Goal: Communication & Community: Answer question/provide support

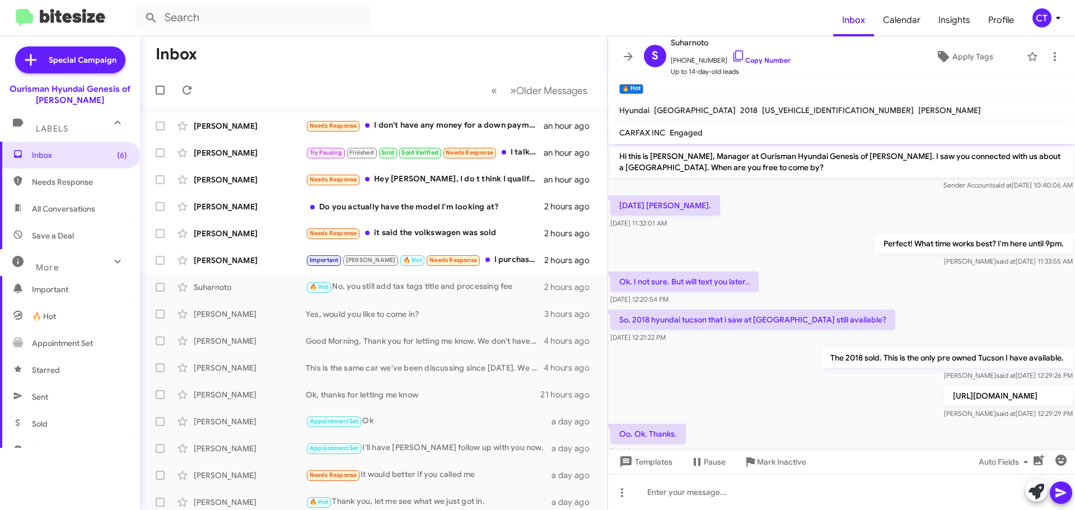
scroll to position [423, 0]
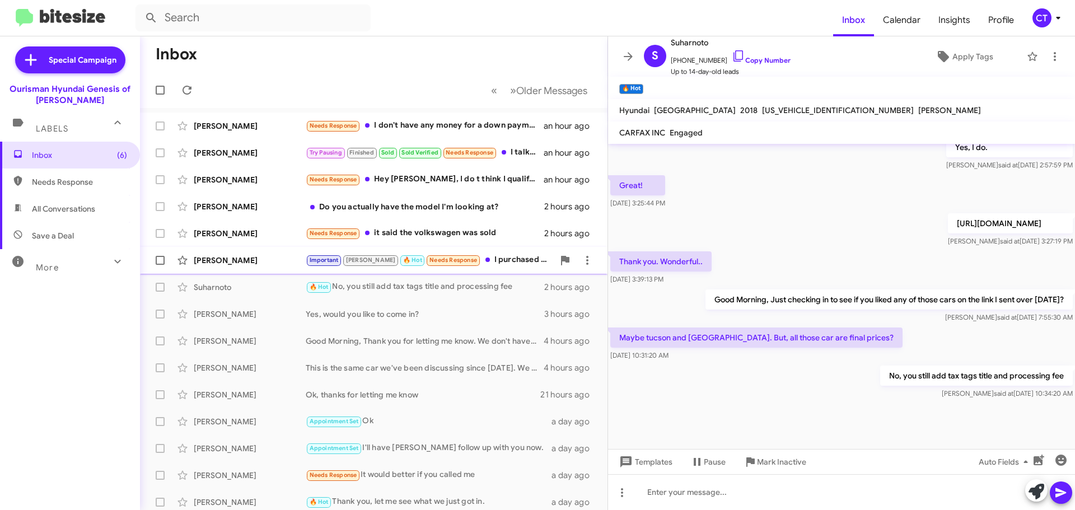
click at [498, 263] on div "Important Stephanie 🔥 Hot Needs Response I purchased already thanks" at bounding box center [430, 260] width 248 height 13
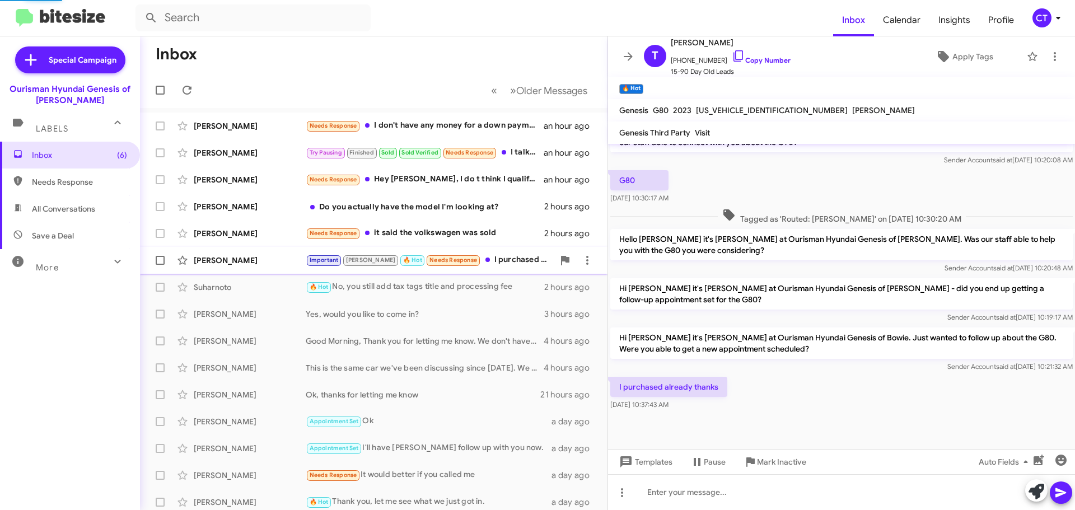
scroll to position [276, 0]
click at [732, 55] on icon at bounding box center [738, 55] width 13 height 13
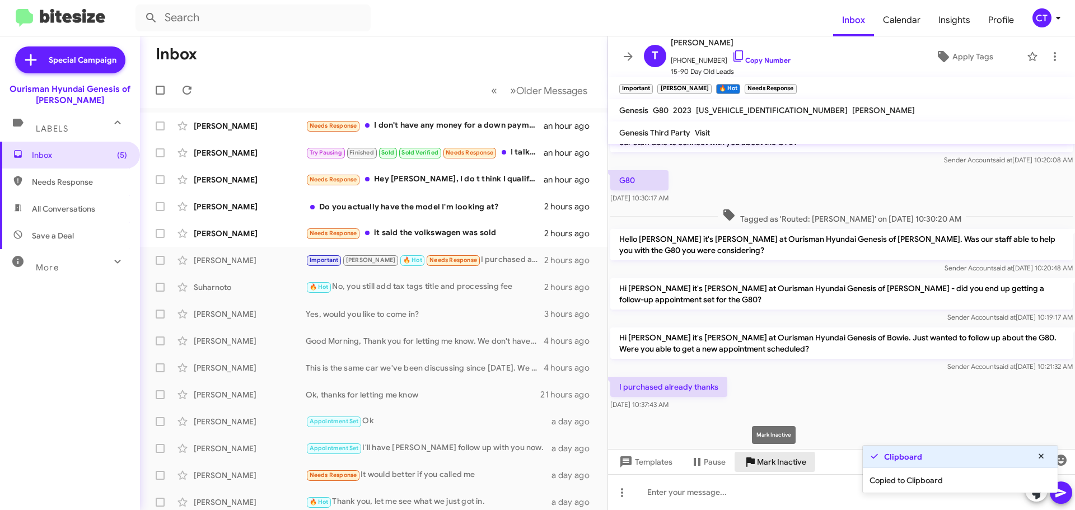
click at [771, 462] on span "Mark Inactive" at bounding box center [781, 462] width 49 height 20
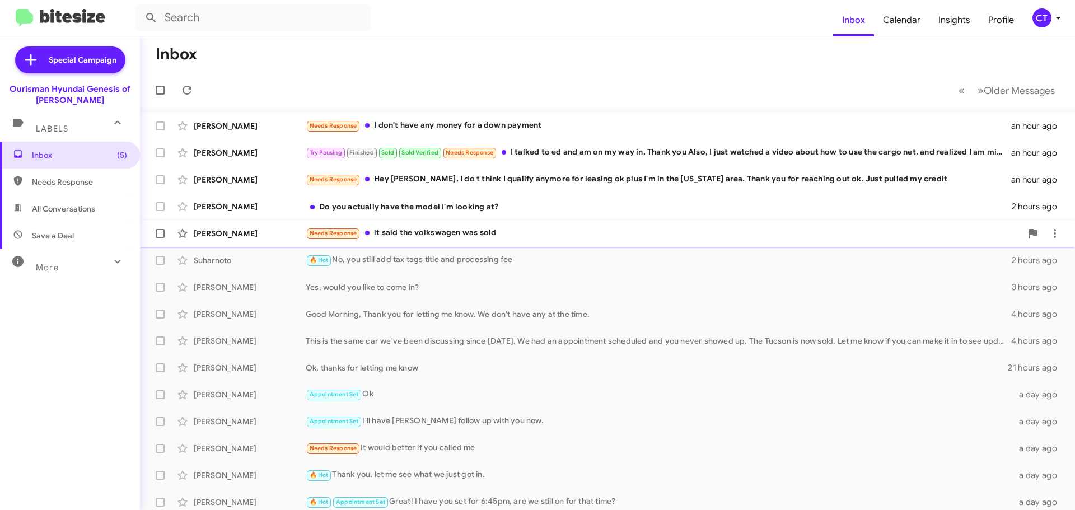
click at [462, 234] on div "Needs Response it said the volkswagen was sold" at bounding box center [664, 233] width 716 height 13
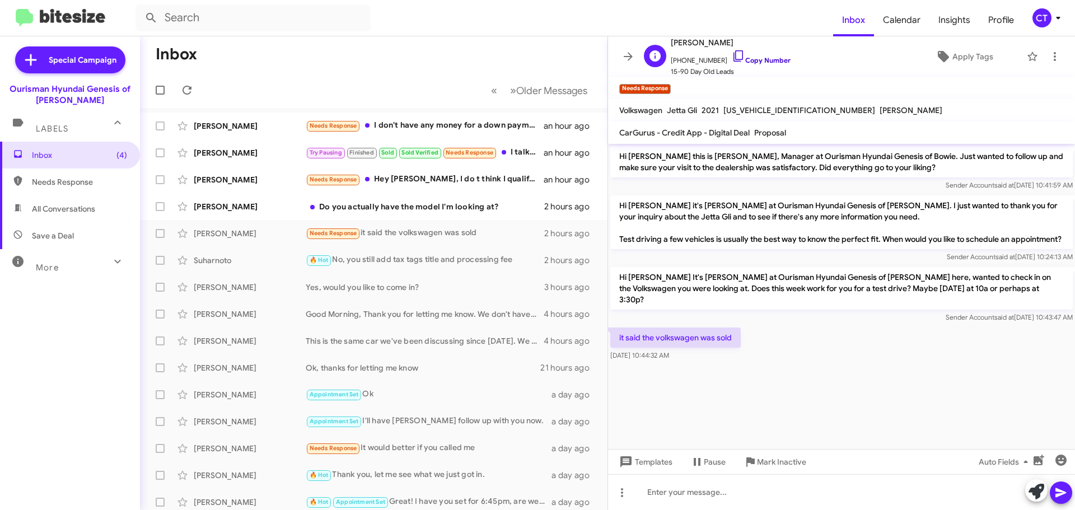
click at [732, 57] on icon at bounding box center [738, 55] width 13 height 13
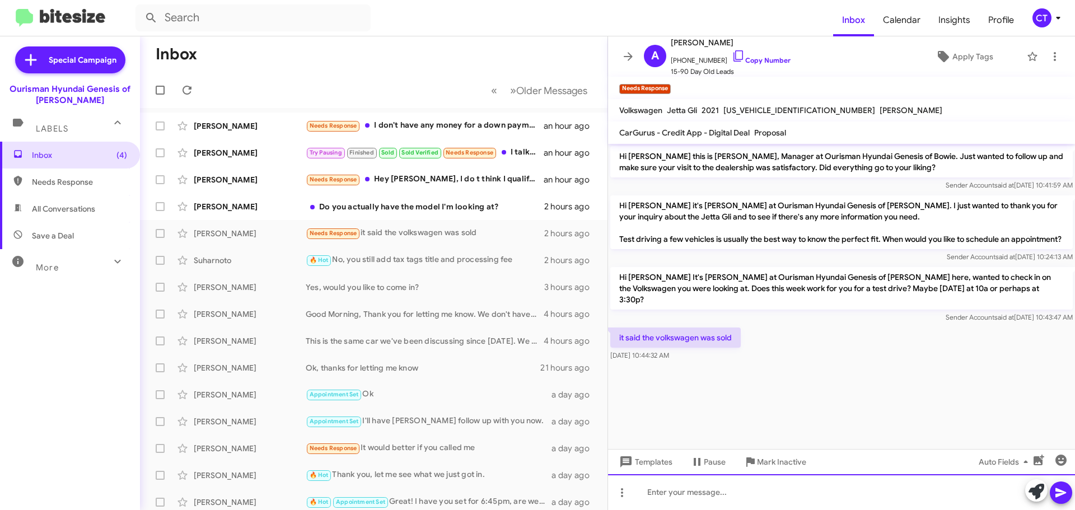
click at [701, 481] on div at bounding box center [841, 492] width 467 height 36
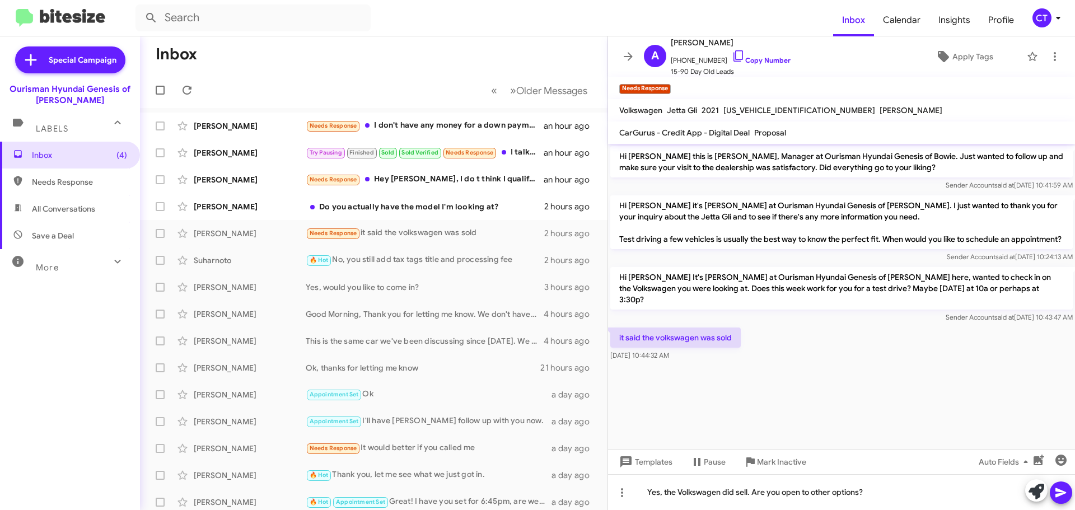
click at [1057, 489] on icon at bounding box center [1061, 493] width 11 height 10
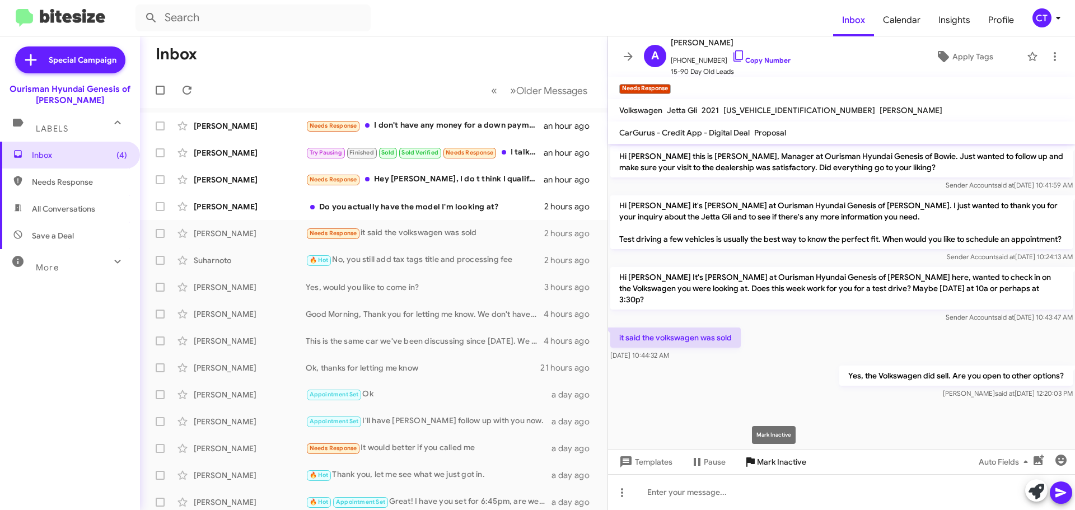
click at [779, 462] on span "Mark Inactive" at bounding box center [781, 462] width 49 height 20
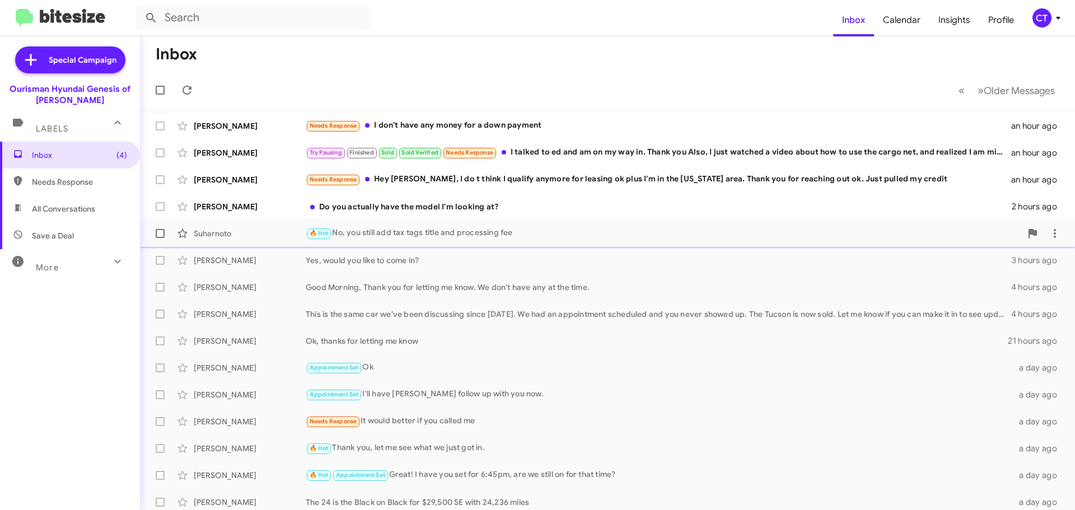
drag, startPoint x: 376, startPoint y: 211, endPoint x: 342, endPoint y: 228, distance: 37.8
click at [376, 211] on div "Do you actually have the model I'm looking at?" at bounding box center [659, 206] width 706 height 11
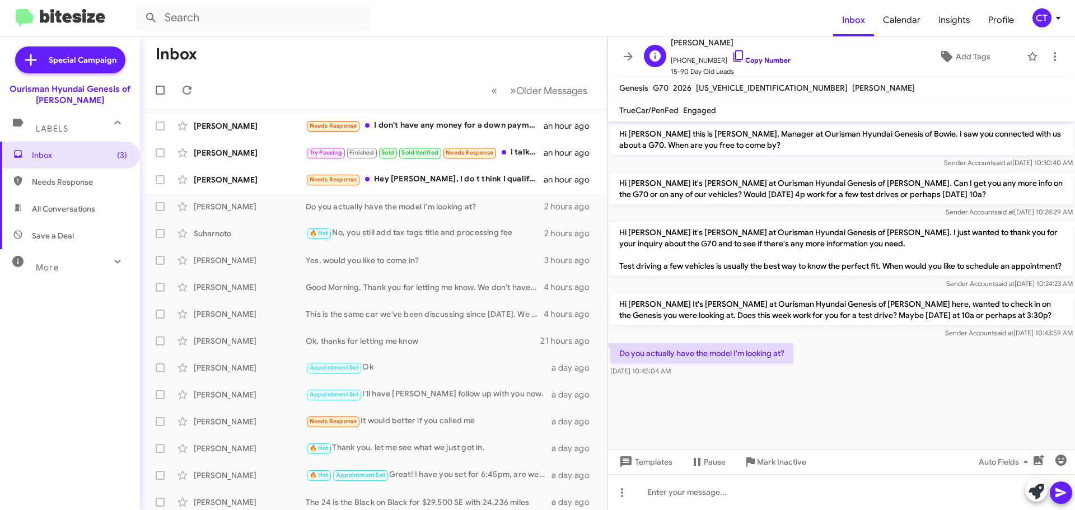
drag, startPoint x: 726, startPoint y: 53, endPoint x: 723, endPoint y: 62, distance: 9.0
click at [732, 53] on icon at bounding box center [738, 55] width 13 height 13
click at [774, 463] on span "Mark Inactive" at bounding box center [781, 462] width 49 height 20
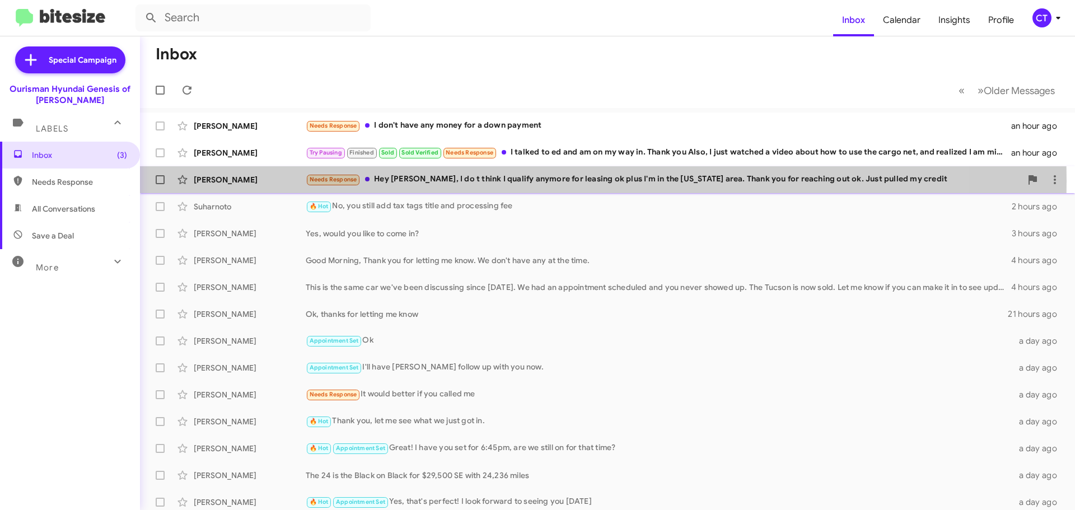
click at [449, 181] on div "Needs Response Hey Ciara, I do t think I qualify anymore for leasing ok plus I'…" at bounding box center [664, 179] width 716 height 13
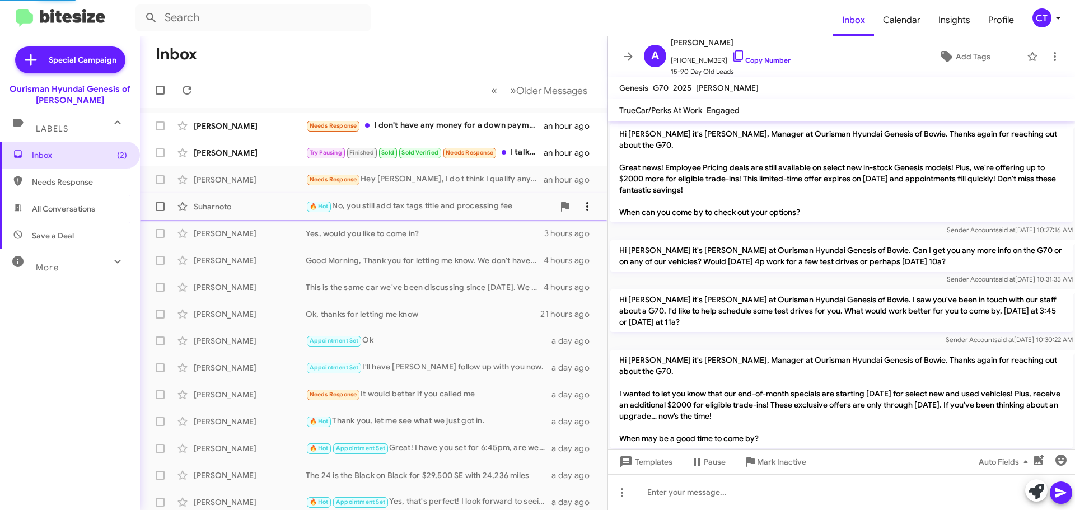
scroll to position [827, 0]
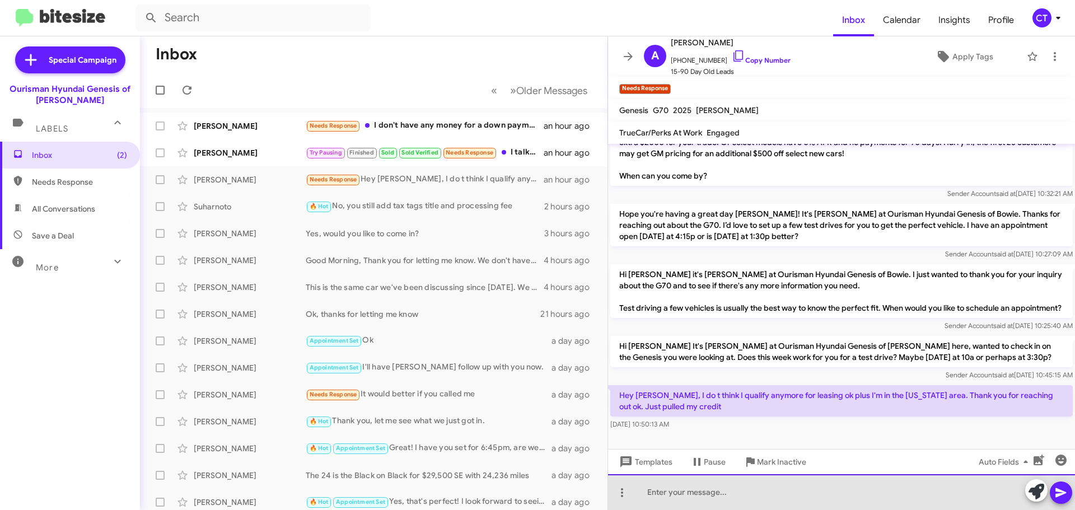
click at [716, 506] on div at bounding box center [841, 492] width 467 height 36
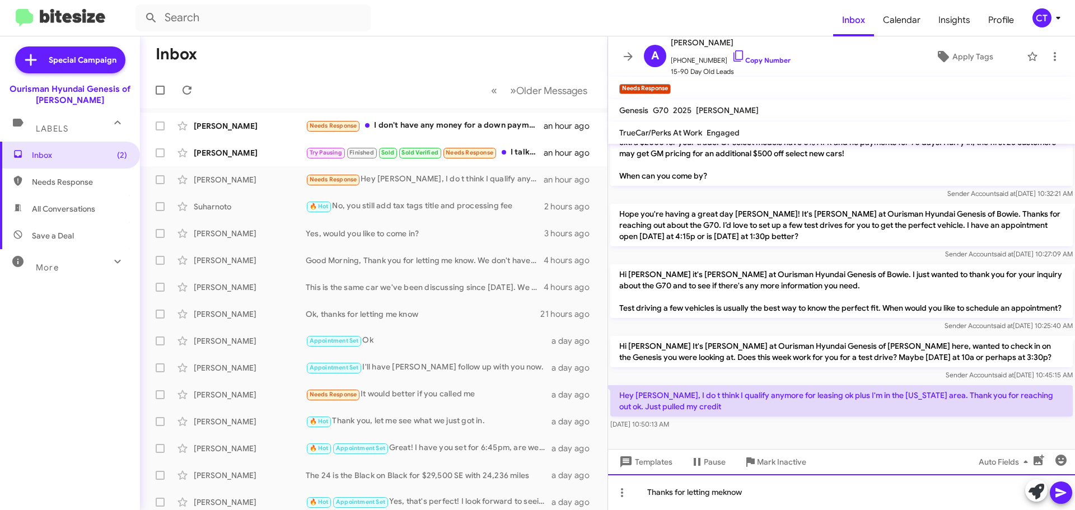
click at [723, 493] on div "Thanks for letting meknow" at bounding box center [841, 492] width 467 height 36
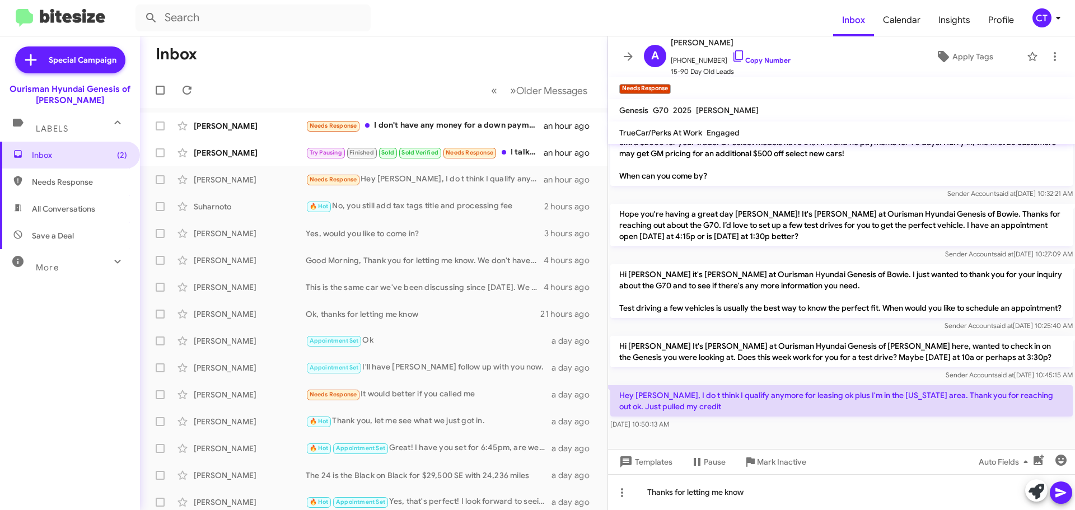
click at [1055, 491] on icon at bounding box center [1060, 492] width 13 height 13
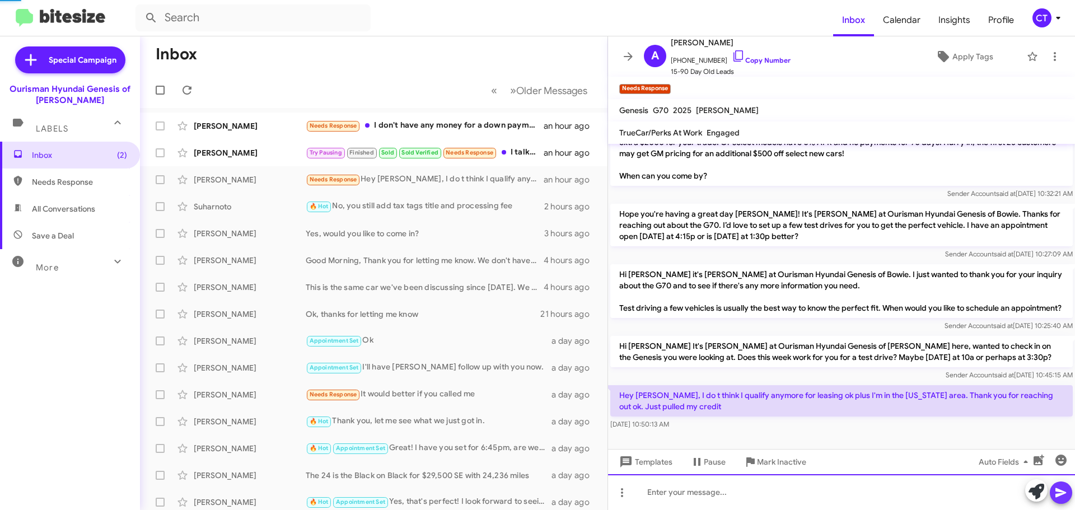
scroll to position [0, 0]
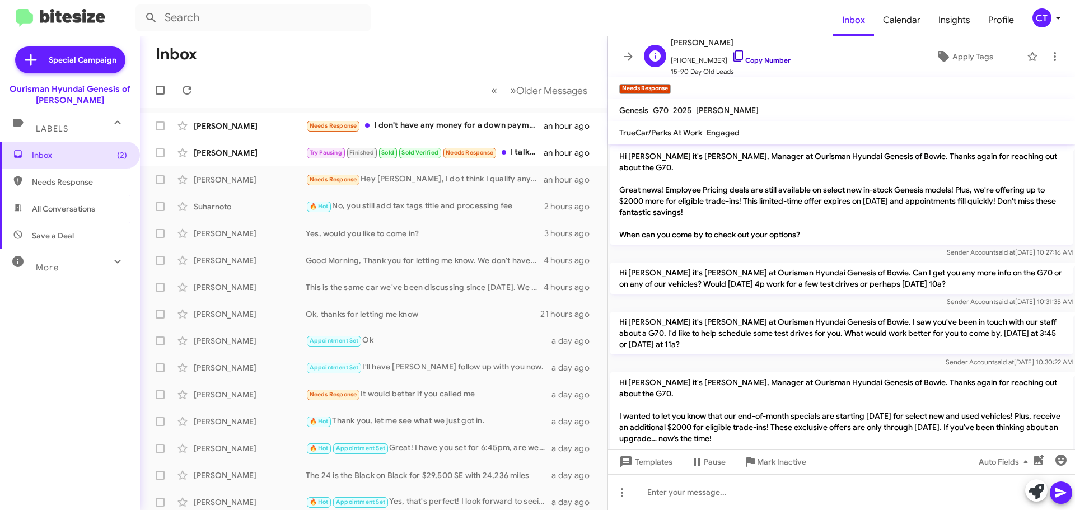
click at [732, 53] on icon at bounding box center [738, 55] width 13 height 13
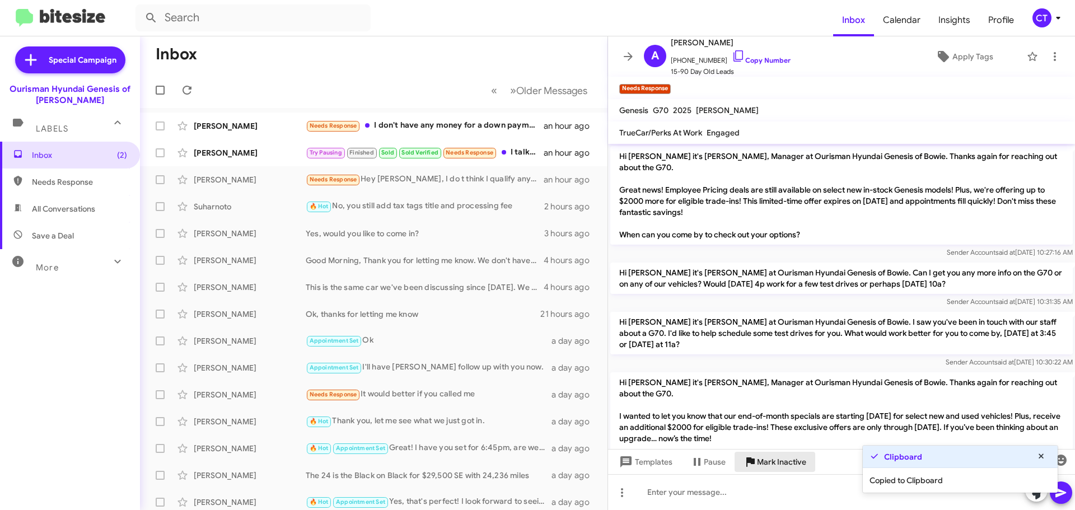
click at [779, 464] on span "Mark Inactive" at bounding box center [781, 462] width 49 height 20
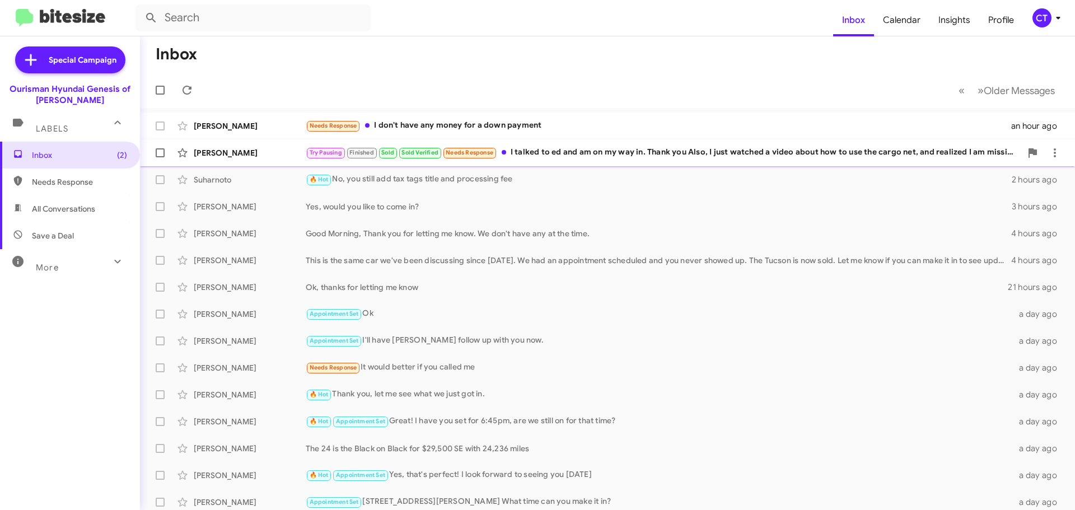
click at [659, 143] on div "Cindi Martin Try Pausing Finished Sold Sold Verified Needs Response I talked to…" at bounding box center [607, 153] width 917 height 22
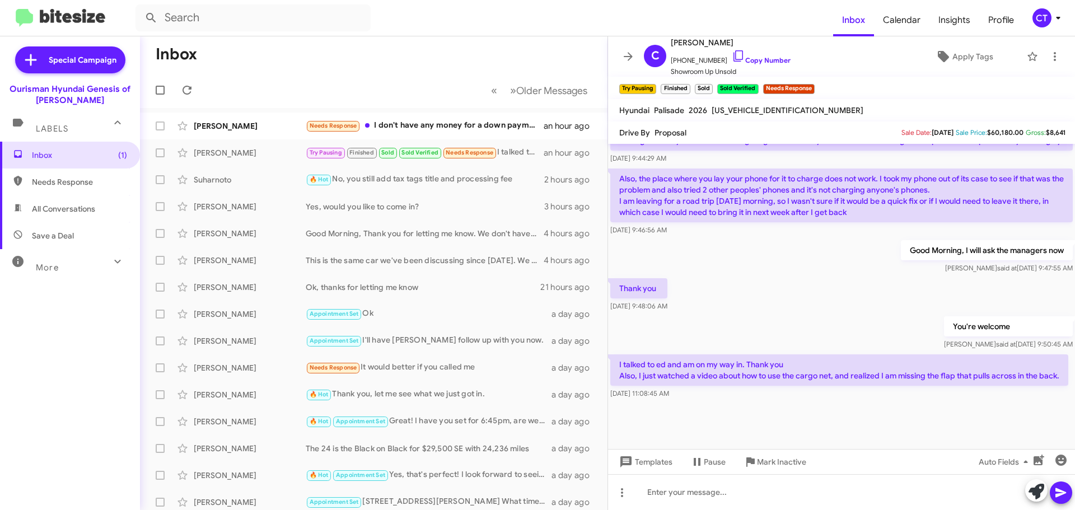
scroll to position [483, 0]
drag, startPoint x: 726, startPoint y: 56, endPoint x: 557, endPoint y: 74, distance: 170.6
click at [732, 56] on icon at bounding box center [738, 55] width 13 height 13
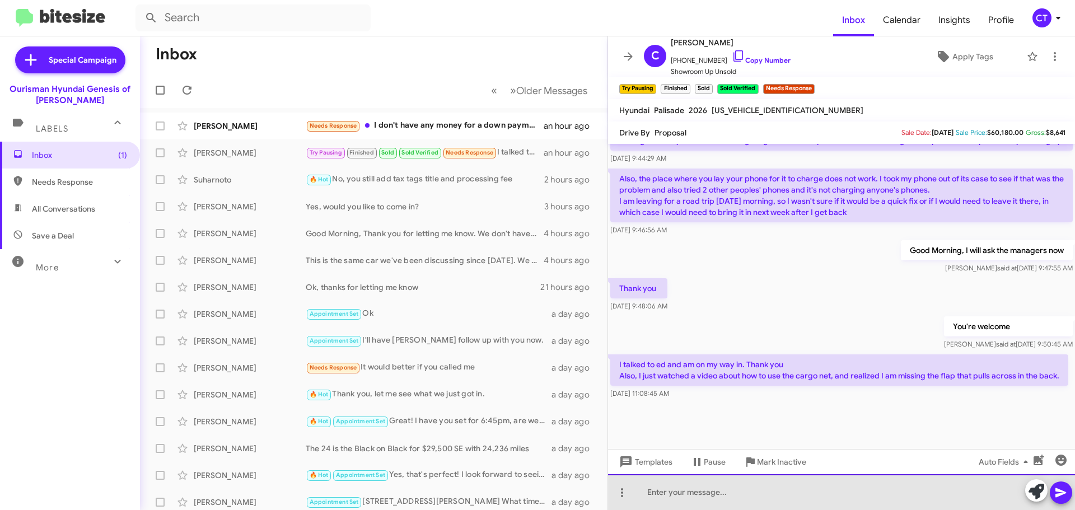
click at [802, 497] on div at bounding box center [841, 492] width 467 height 36
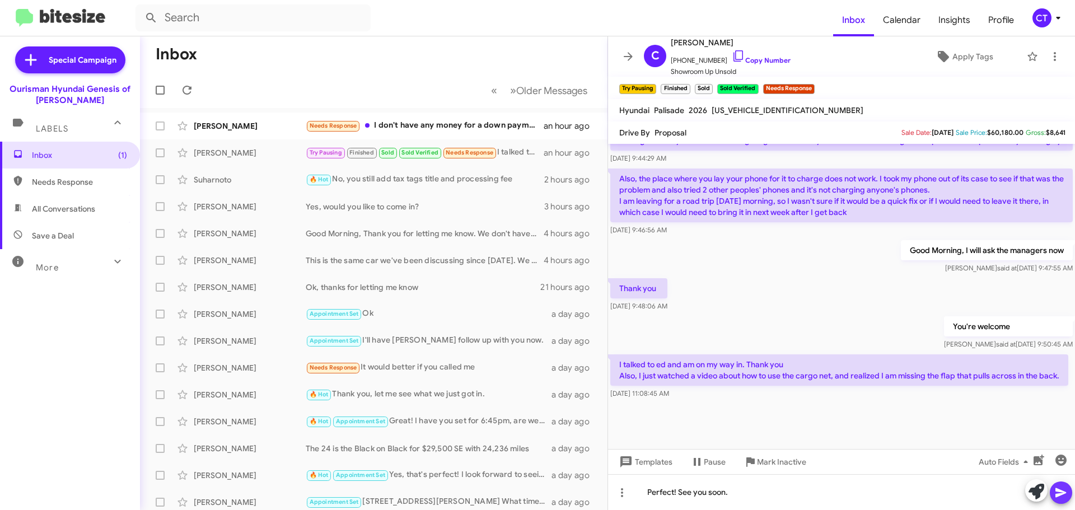
click at [1063, 489] on icon at bounding box center [1060, 492] width 13 height 13
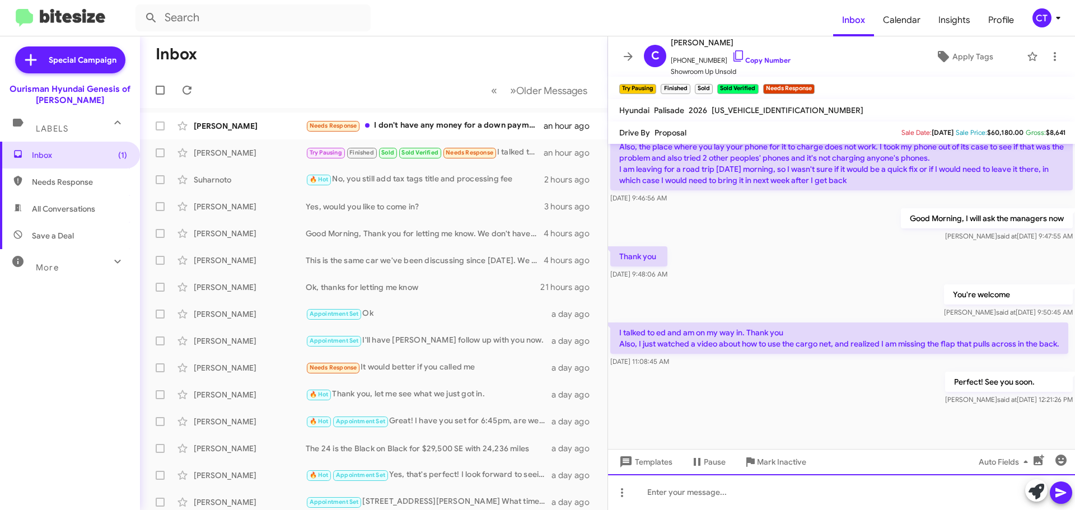
scroll to position [524, 0]
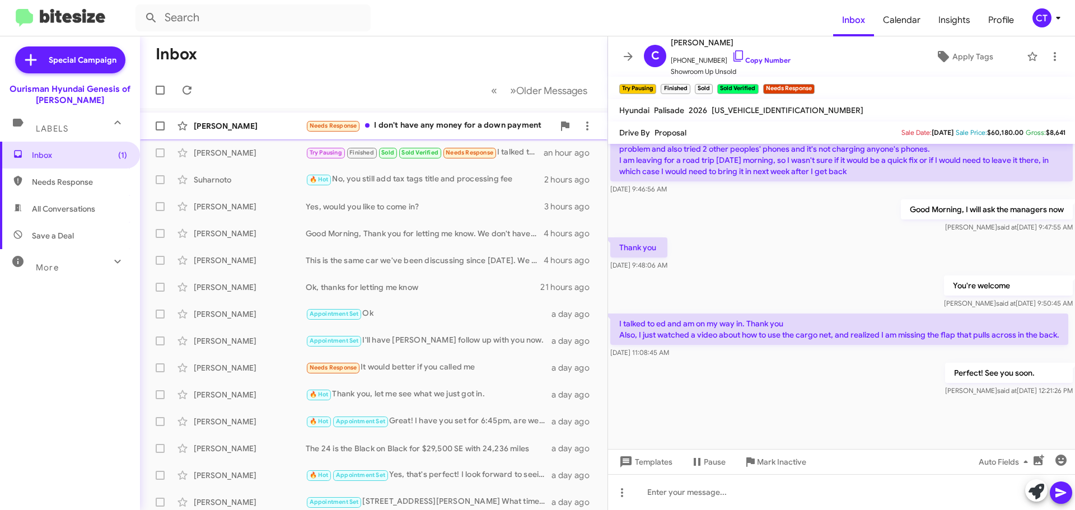
click at [404, 123] on div "Needs Response I don't have any money for a down payment" at bounding box center [430, 125] width 248 height 13
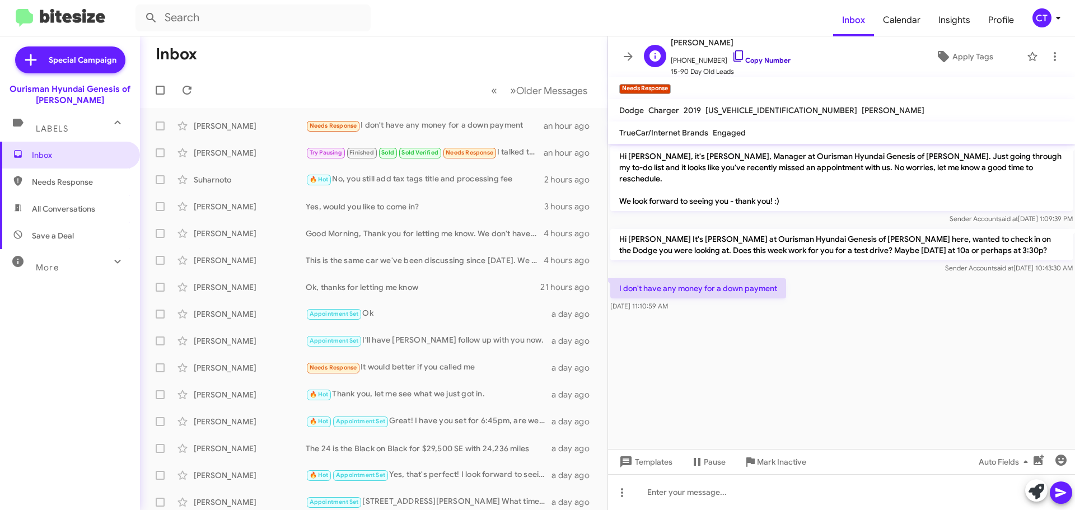
click at [732, 53] on icon at bounding box center [738, 55] width 13 height 13
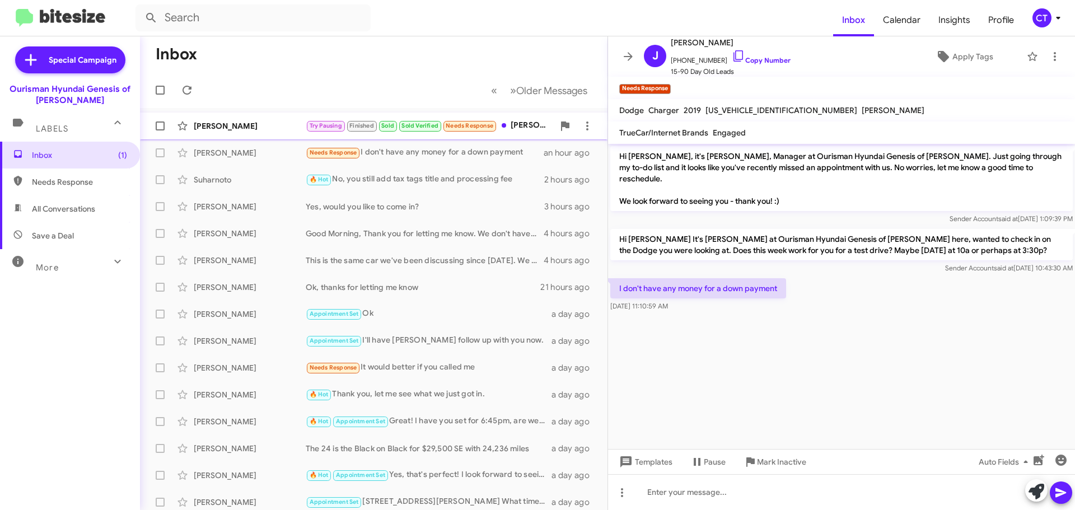
click at [521, 130] on div "Try Pausing Finished Sold Sold Verified Needs Response Brandon figured out that…" at bounding box center [430, 125] width 248 height 13
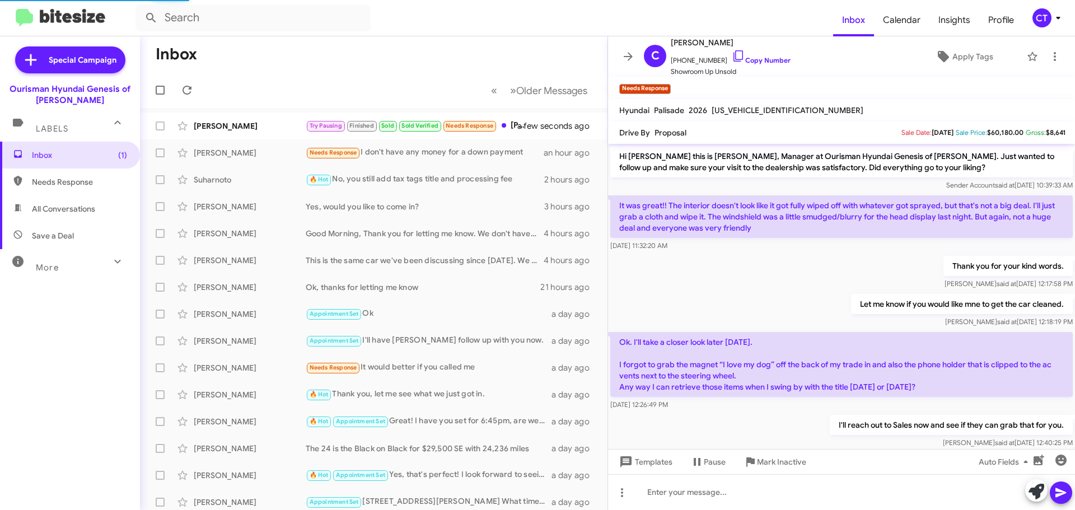
scroll to position [576, 0]
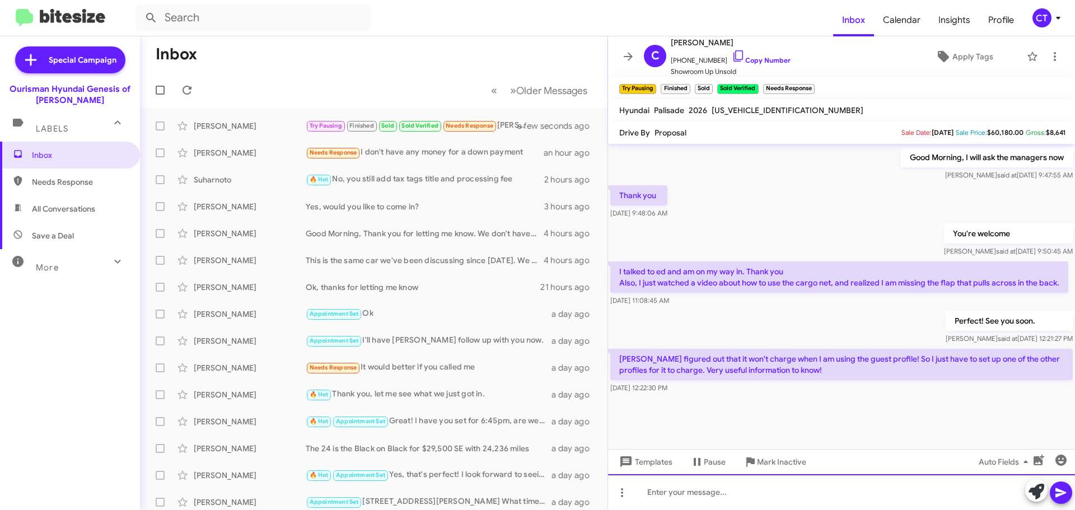
click at [684, 498] on div at bounding box center [841, 492] width 467 height 36
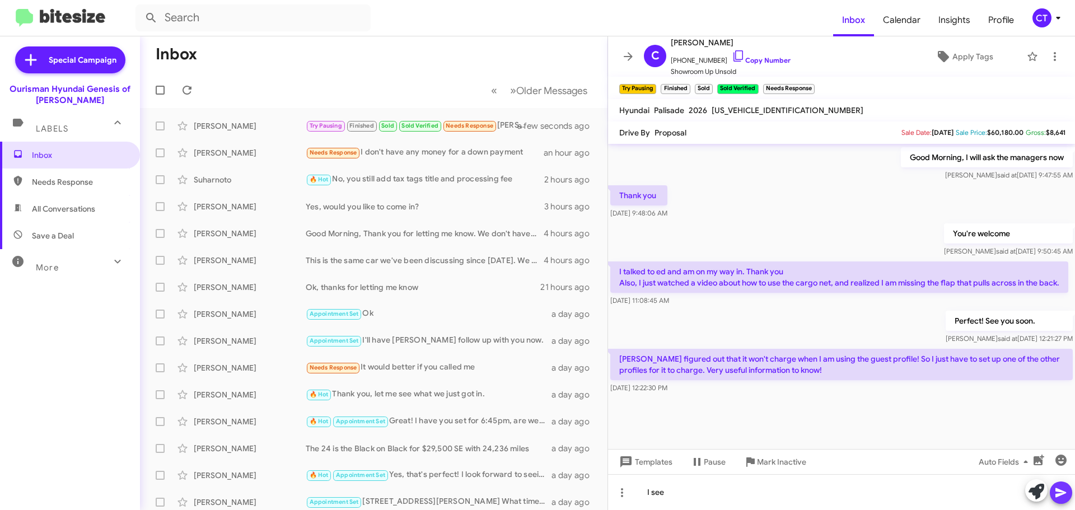
drag, startPoint x: 1067, startPoint y: 491, endPoint x: 931, endPoint y: 387, distance: 171.4
click at [1067, 491] on icon at bounding box center [1060, 492] width 13 height 13
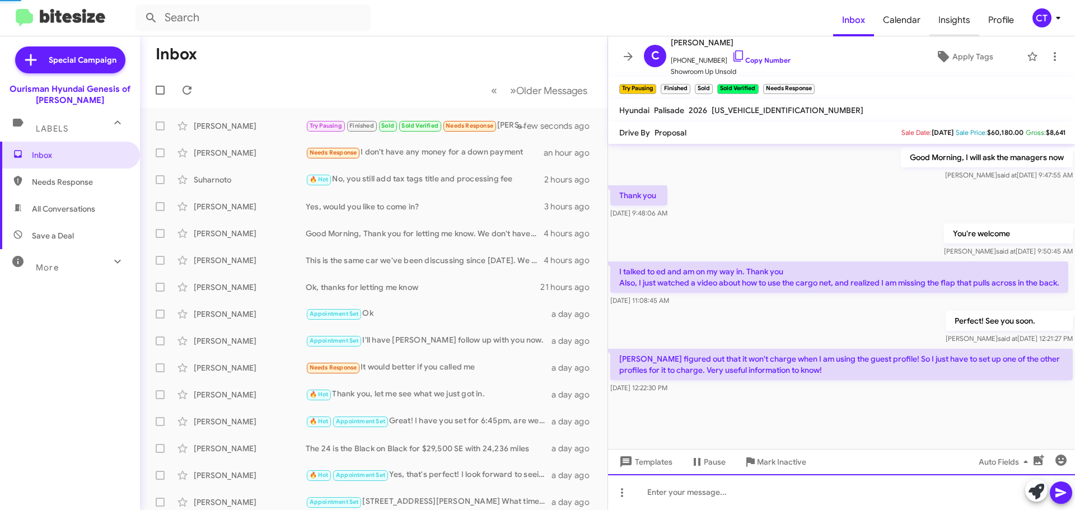
scroll to position [0, 0]
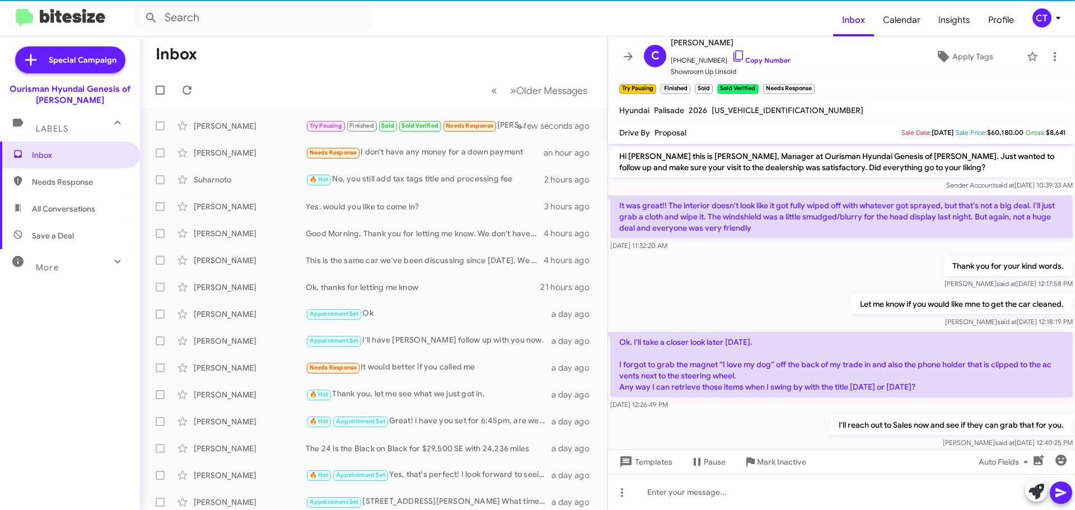
click at [1039, 20] on div "CT" at bounding box center [1042, 17] width 19 height 19
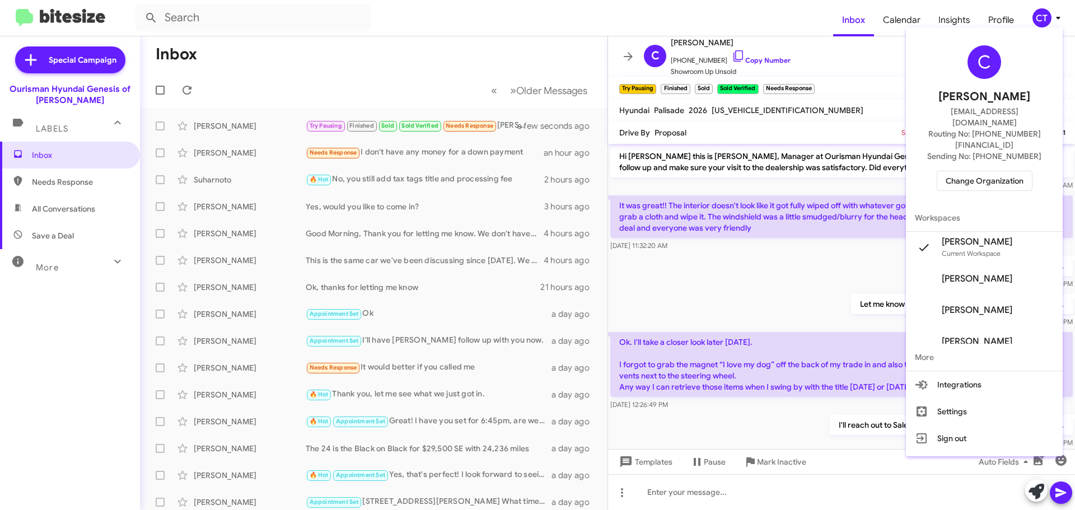
click at [991, 171] on span "Change Organization" at bounding box center [985, 180] width 78 height 19
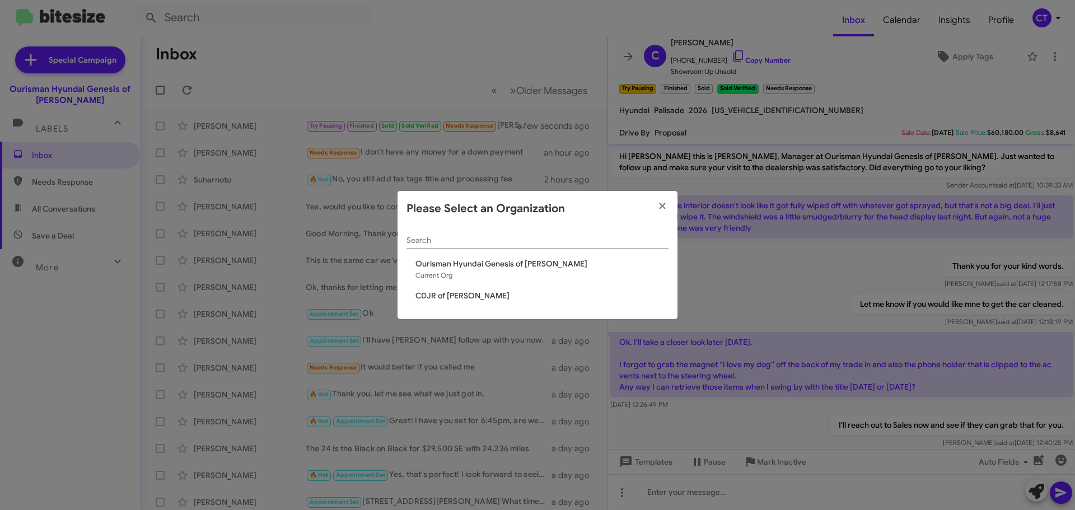
click at [452, 292] on span "CDJR of [PERSON_NAME]" at bounding box center [542, 295] width 253 height 11
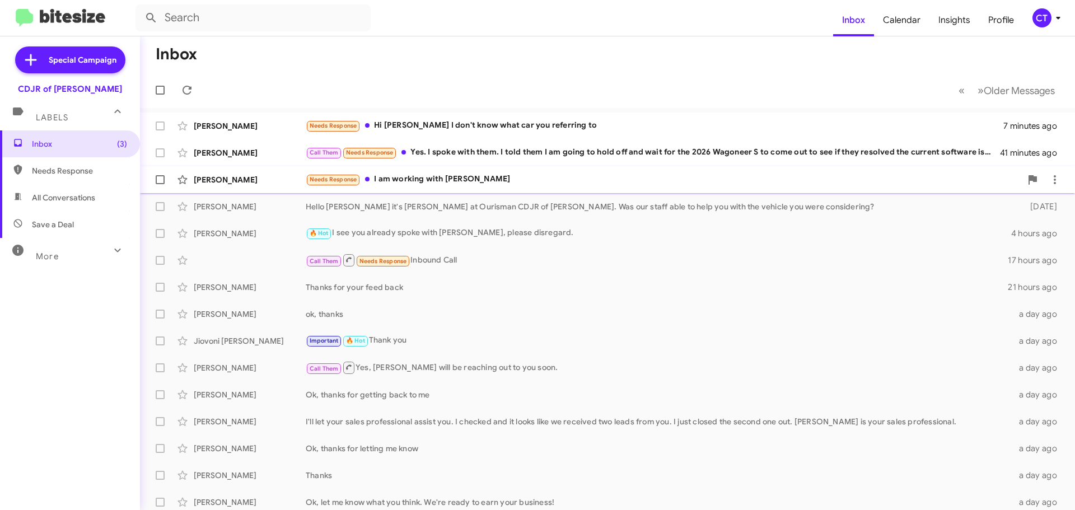
click at [441, 181] on div "Needs Response I am working with Derek" at bounding box center [664, 179] width 716 height 13
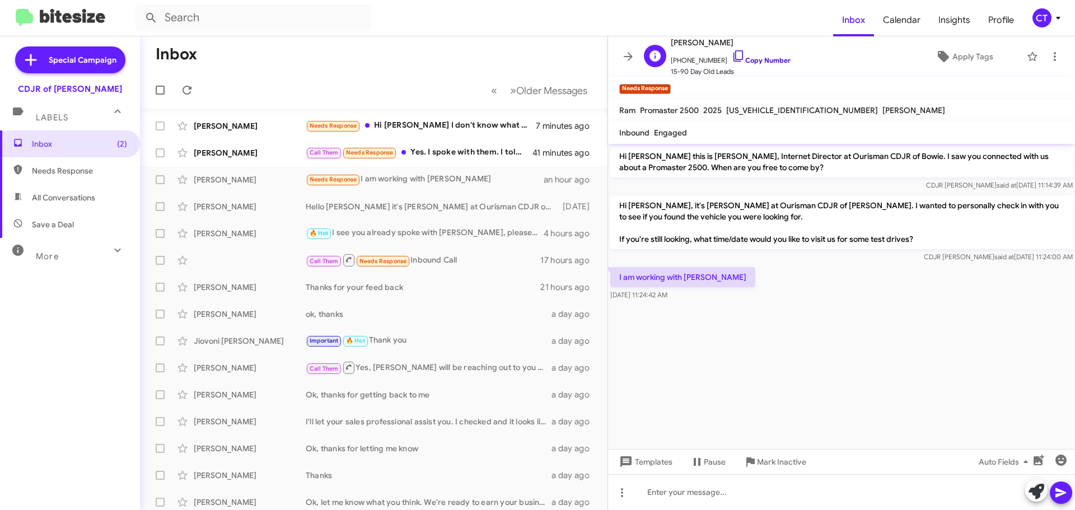
click at [732, 52] on icon at bounding box center [738, 55] width 13 height 13
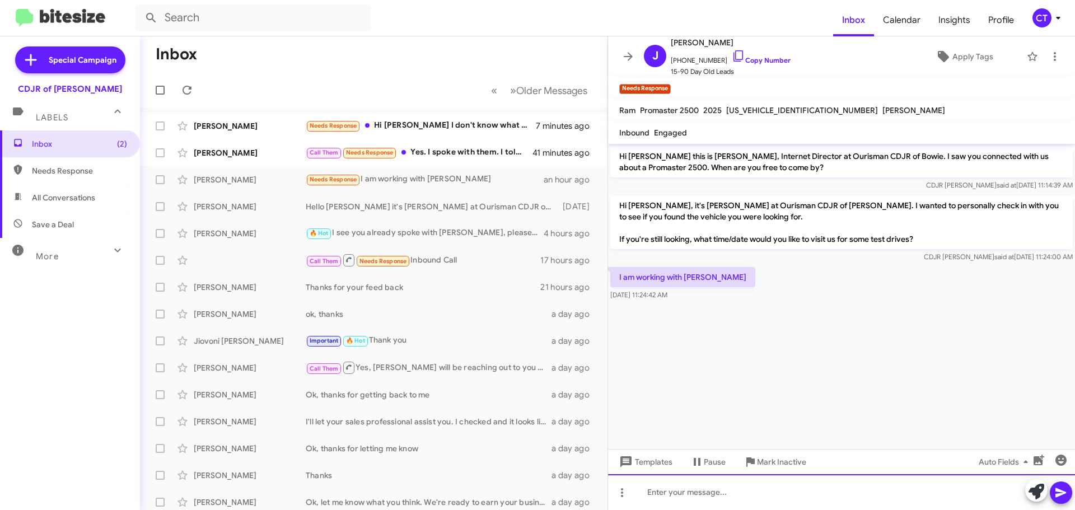
click at [695, 481] on div at bounding box center [841, 492] width 467 height 36
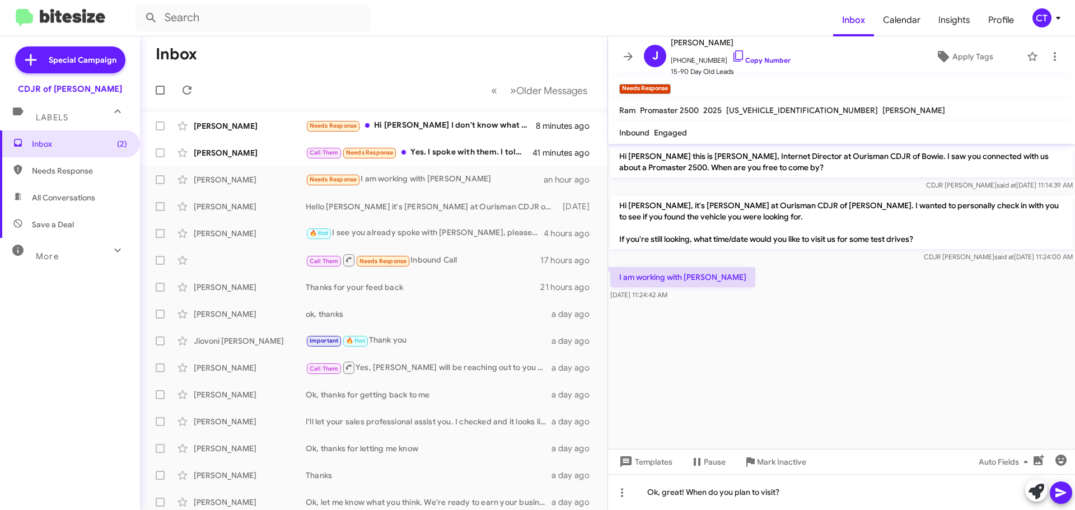
click at [1067, 495] on icon at bounding box center [1060, 492] width 13 height 13
click at [473, 151] on div "Call Them Needs Response Yes. I spoke with them. I told them I am going to hold…" at bounding box center [430, 152] width 248 height 13
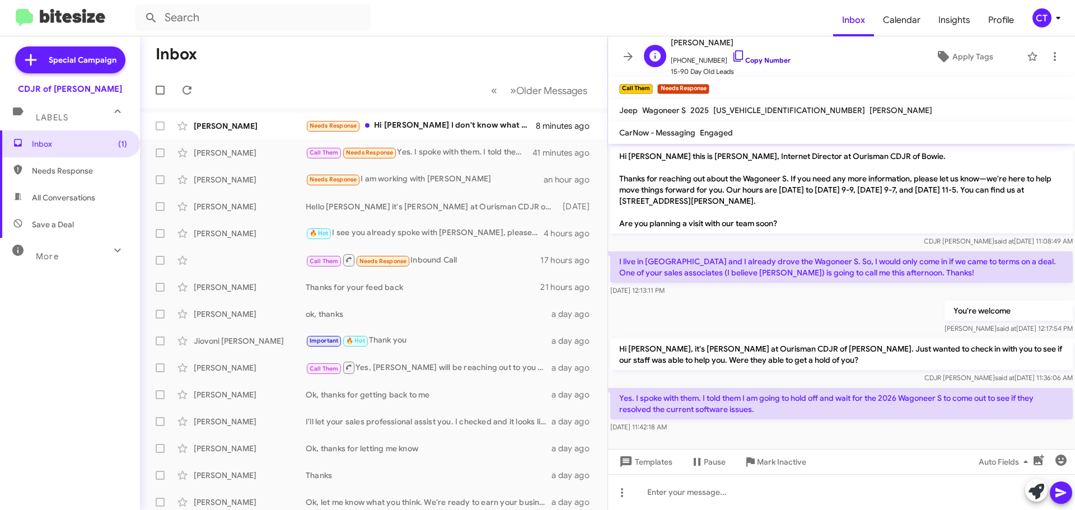
click at [732, 53] on icon at bounding box center [738, 55] width 13 height 13
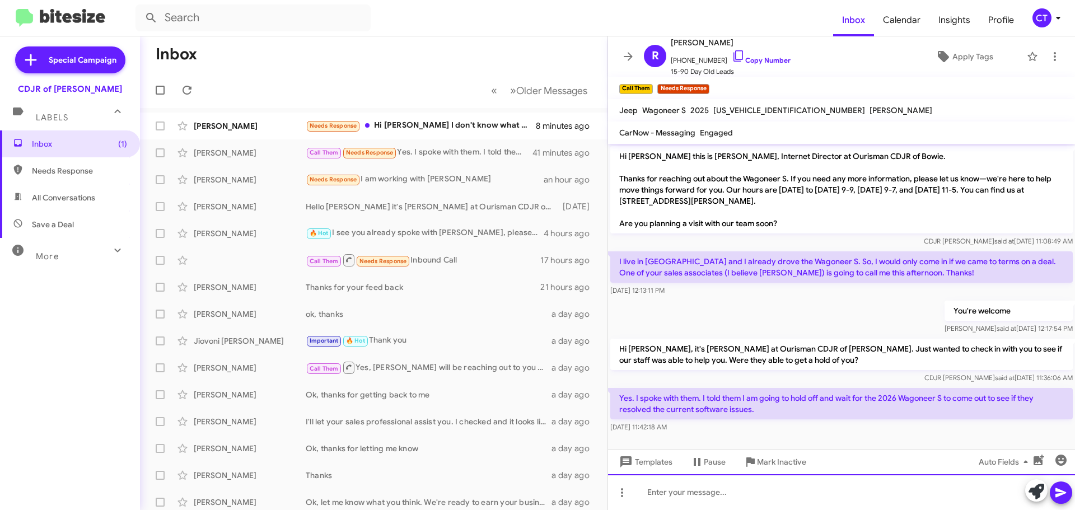
click at [738, 482] on div at bounding box center [841, 492] width 467 height 36
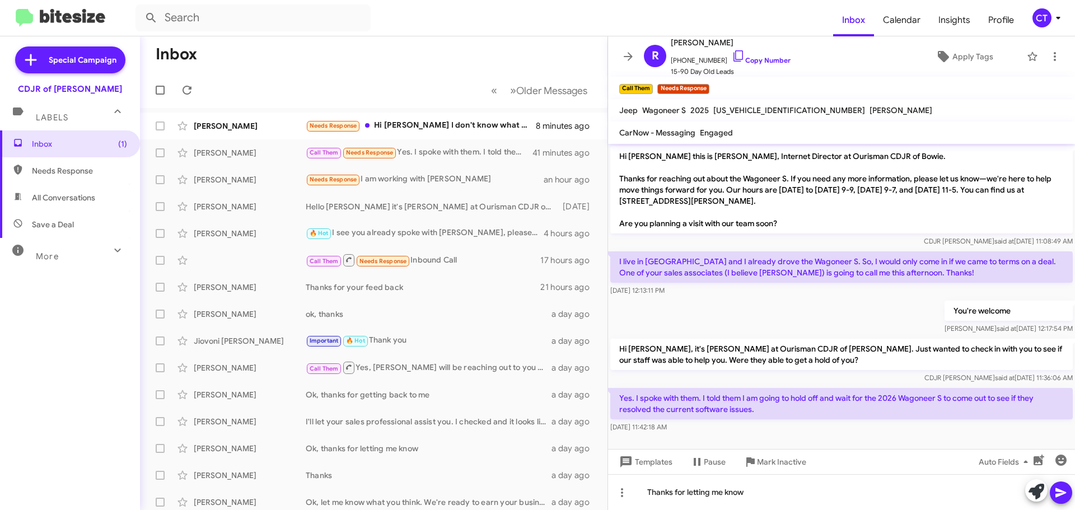
click at [1067, 494] on icon at bounding box center [1060, 492] width 13 height 13
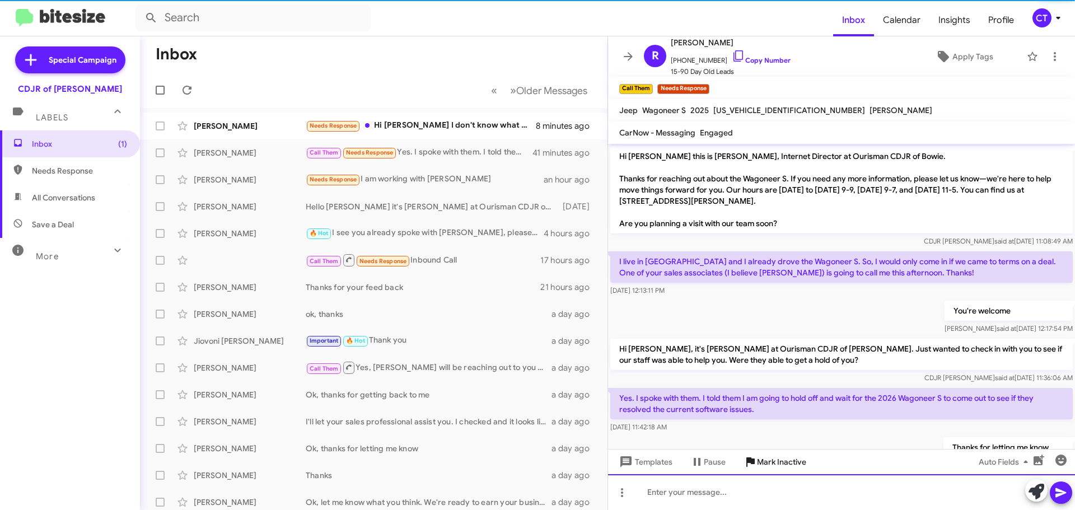
scroll to position [41, 0]
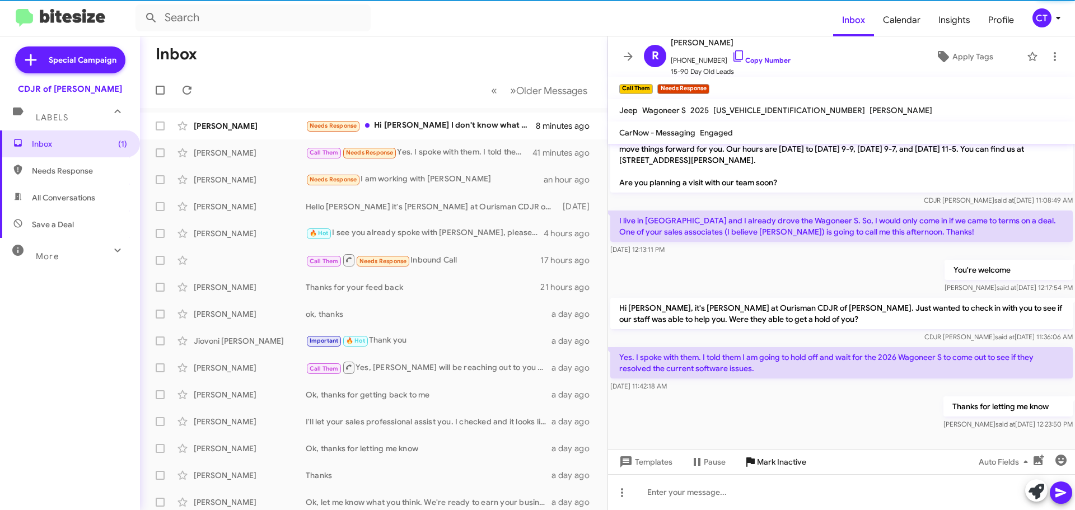
click at [795, 463] on span "Mark Inactive" at bounding box center [781, 462] width 49 height 20
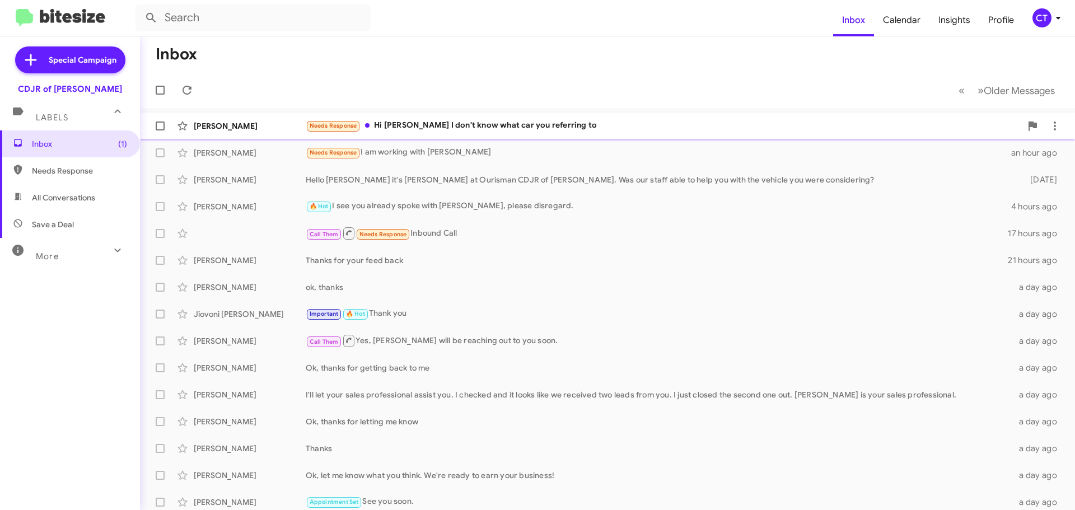
click at [457, 133] on div "Linda Faxio Needs Response Hi Ciara I don't know what car you referring to 8 mi…" at bounding box center [607, 126] width 917 height 22
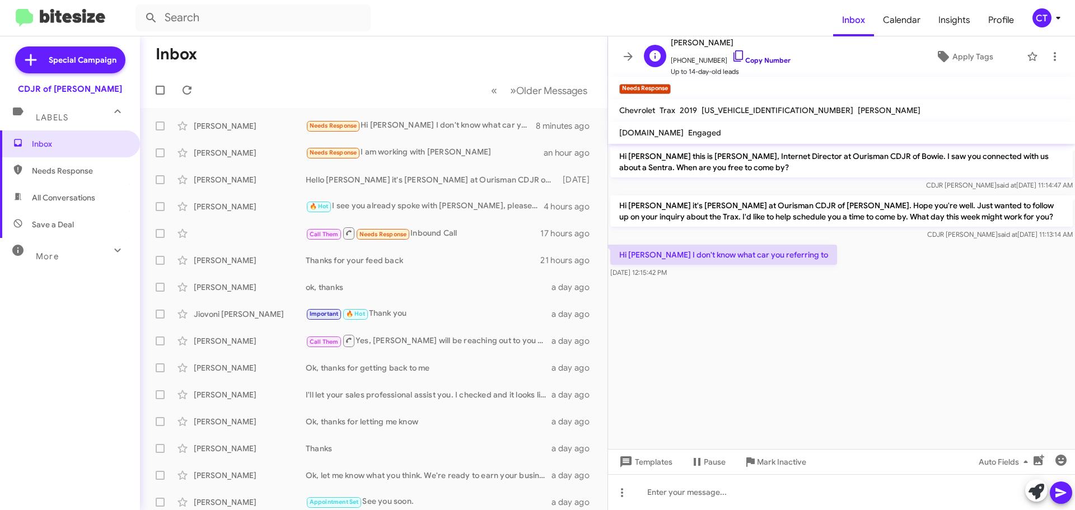
click at [732, 53] on icon at bounding box center [738, 55] width 13 height 13
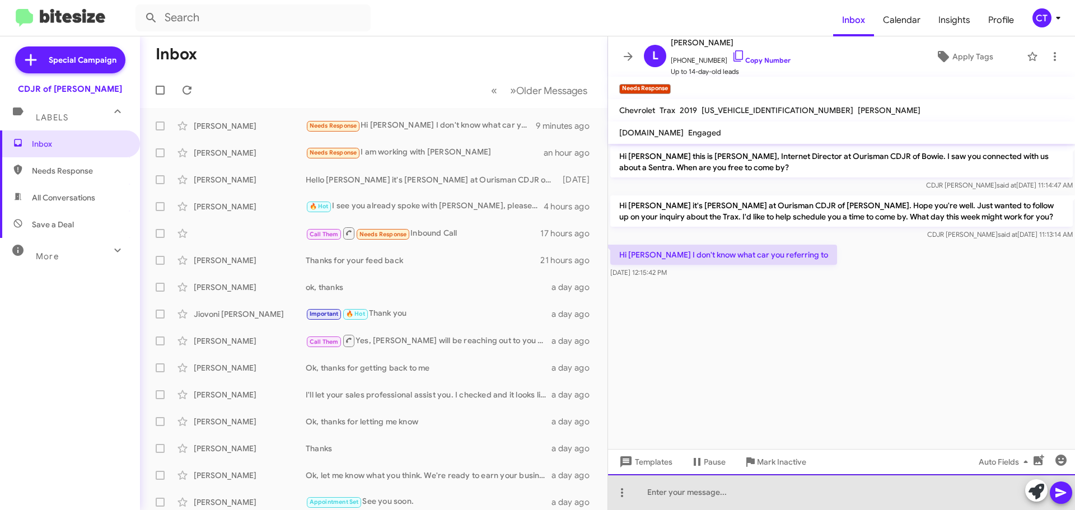
click at [668, 494] on div at bounding box center [841, 492] width 467 height 36
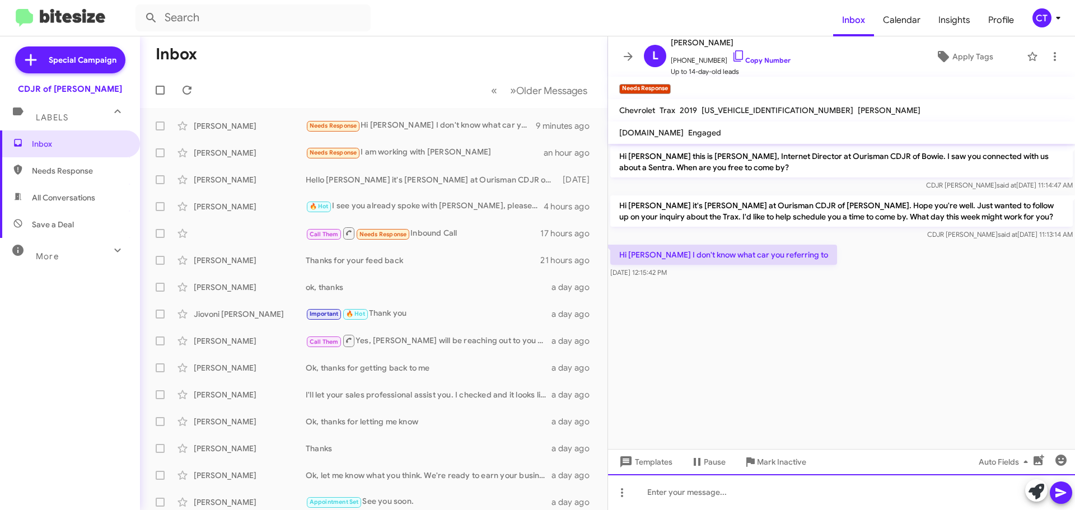
paste div
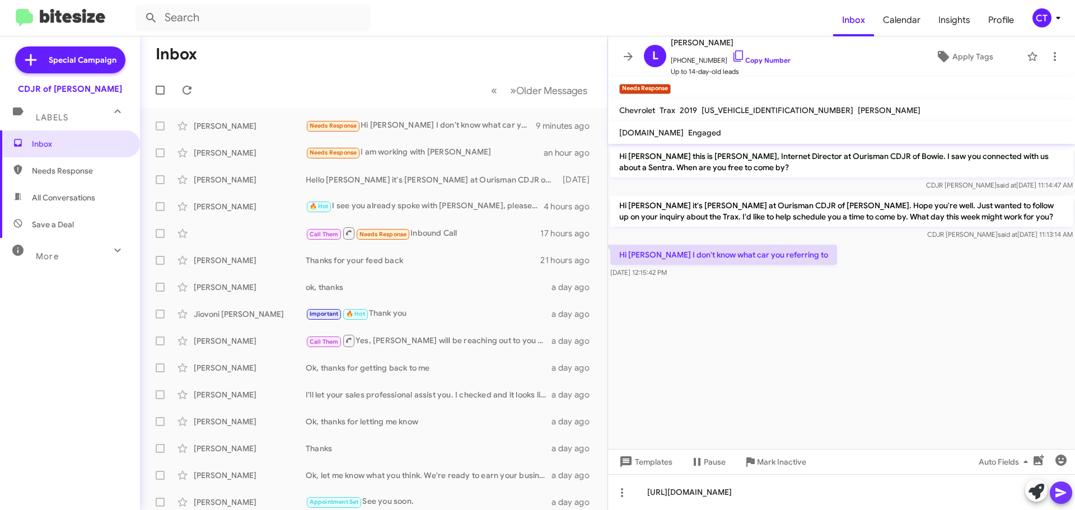
click at [1062, 496] on icon at bounding box center [1060, 492] width 13 height 13
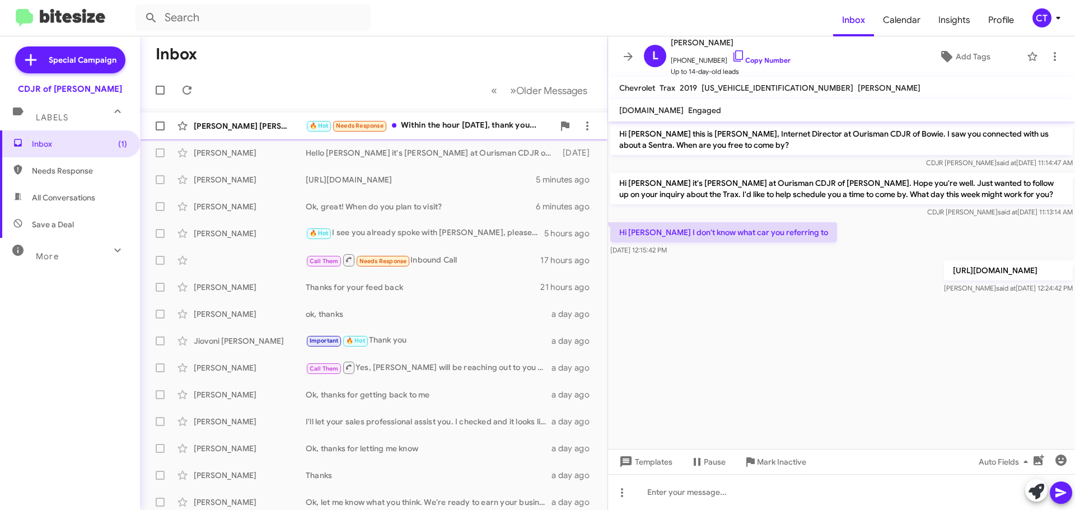
click at [464, 130] on div "🔥 Hot Needs Response Within the hour [DATE], thank you..." at bounding box center [430, 125] width 248 height 13
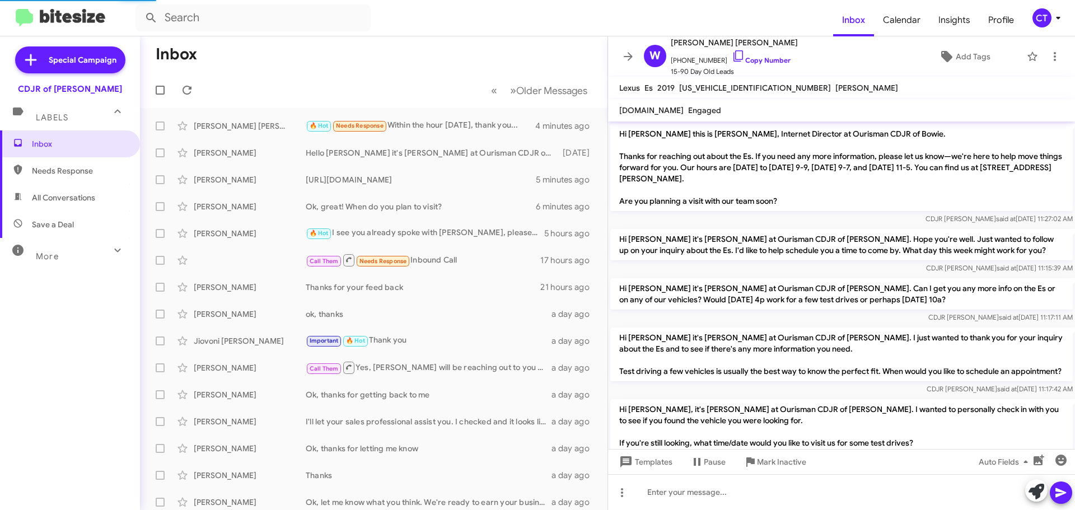
scroll to position [1121, 0]
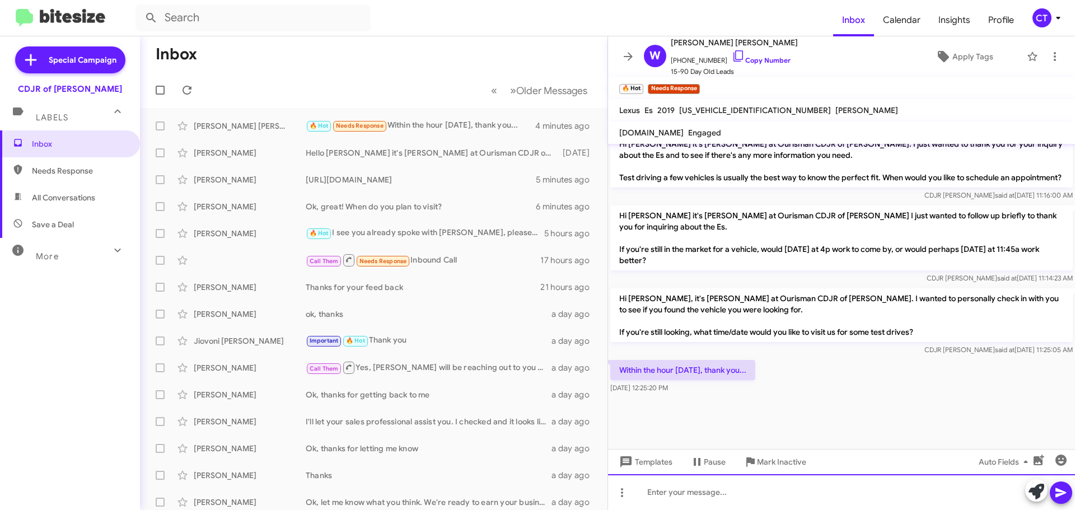
click at [713, 503] on div at bounding box center [841, 492] width 467 height 36
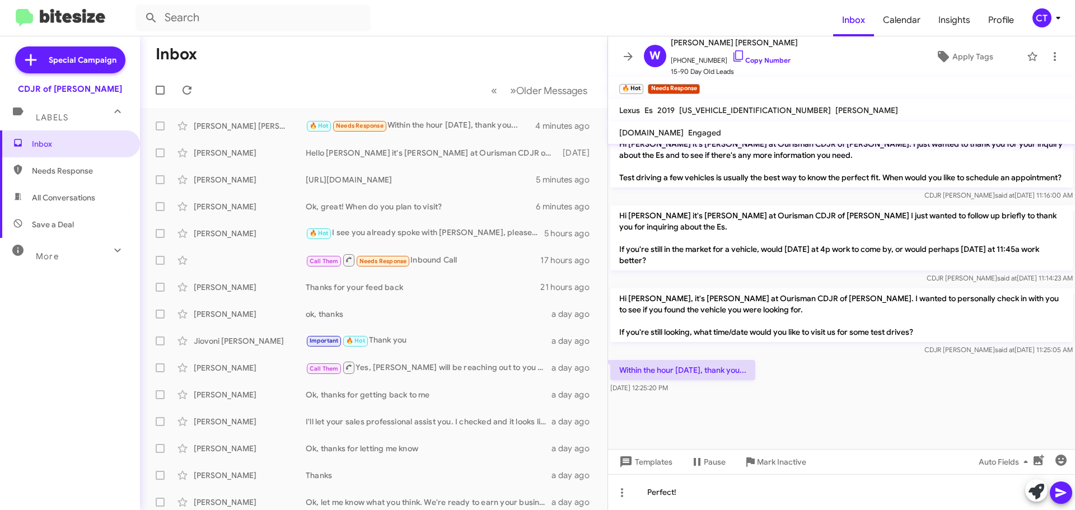
click at [1061, 496] on icon at bounding box center [1061, 493] width 11 height 10
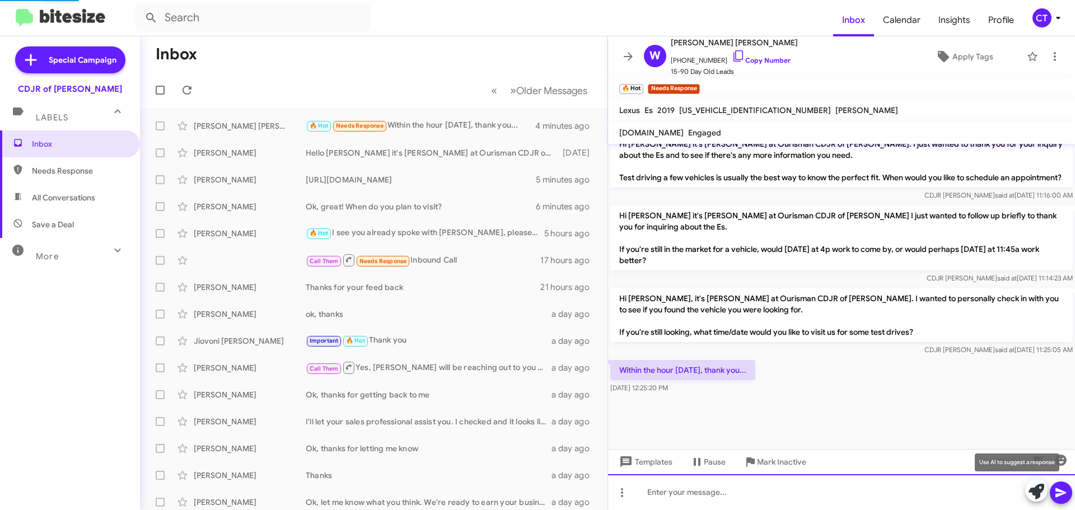
scroll to position [0, 0]
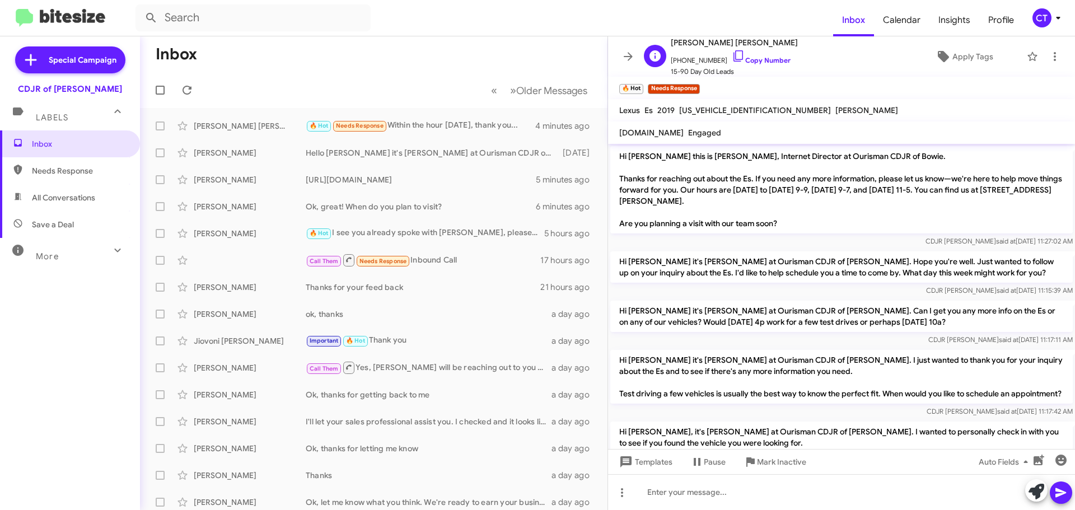
drag, startPoint x: 726, startPoint y: 54, endPoint x: 673, endPoint y: 68, distance: 54.9
click at [732, 54] on icon at bounding box center [738, 55] width 13 height 13
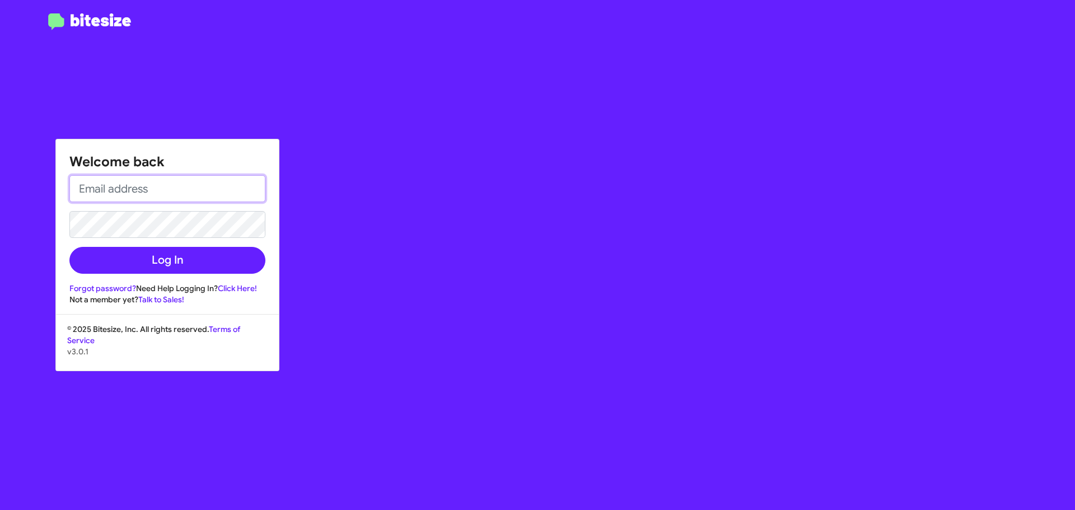
click at [94, 188] on input "email" at bounding box center [167, 188] width 196 height 27
type input "[EMAIL_ADDRESS][DOMAIN_NAME]"
click at [69, 247] on button "Log In" at bounding box center [167, 260] width 196 height 27
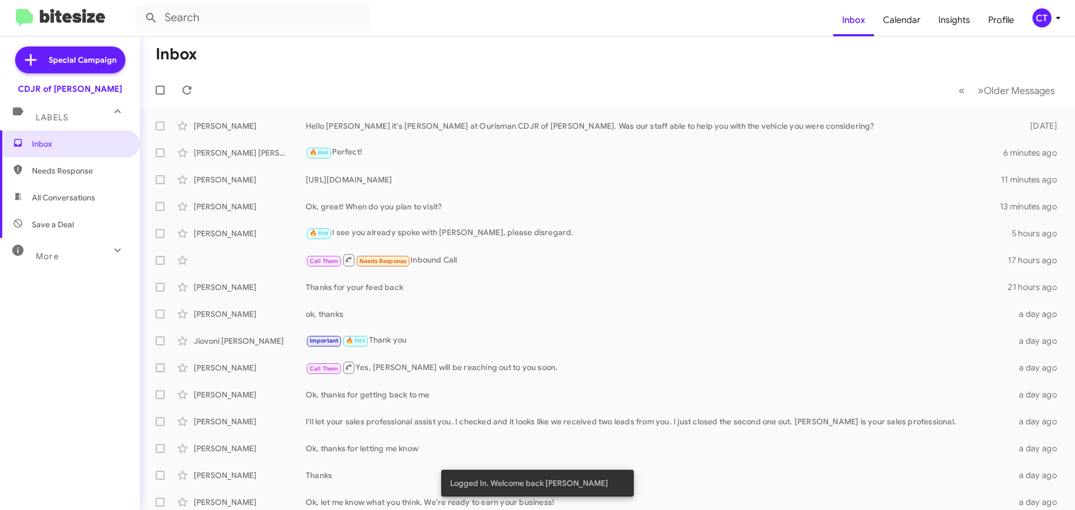
click at [1048, 24] on div "CT" at bounding box center [1042, 17] width 19 height 19
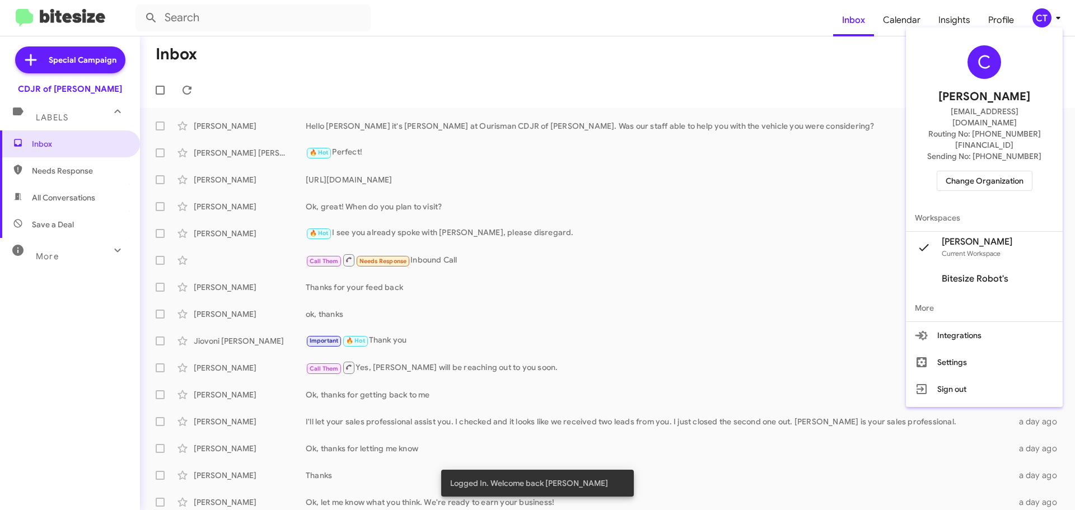
click at [994, 171] on span "Change Organization" at bounding box center [985, 180] width 78 height 19
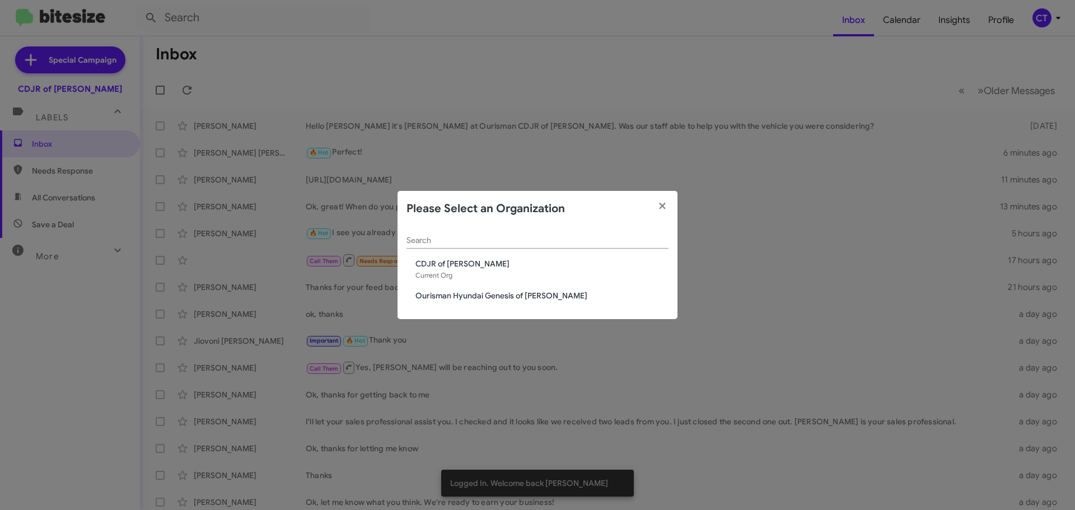
click at [437, 295] on span "Ourisman Hyundai Genesis of [PERSON_NAME]" at bounding box center [542, 295] width 253 height 11
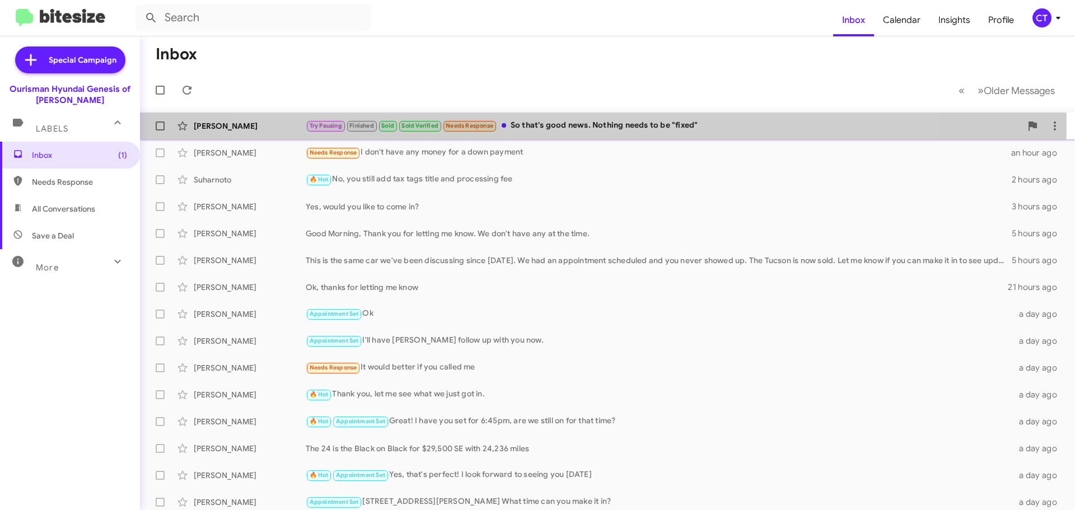
click at [577, 124] on div "Try Pausing Finished Sold Sold Verified Needs Response So that's good news. Not…" at bounding box center [664, 125] width 716 height 13
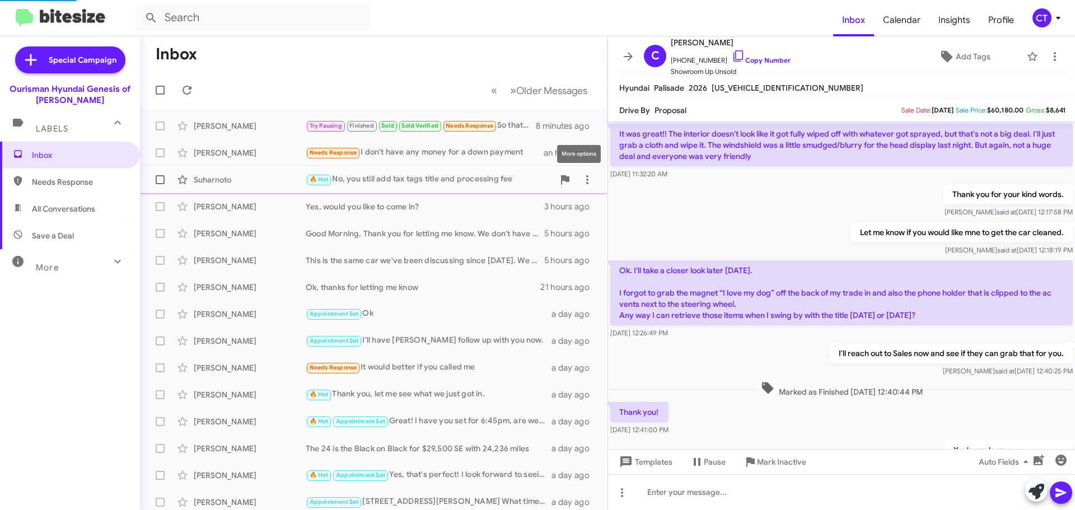
scroll to position [583, 0]
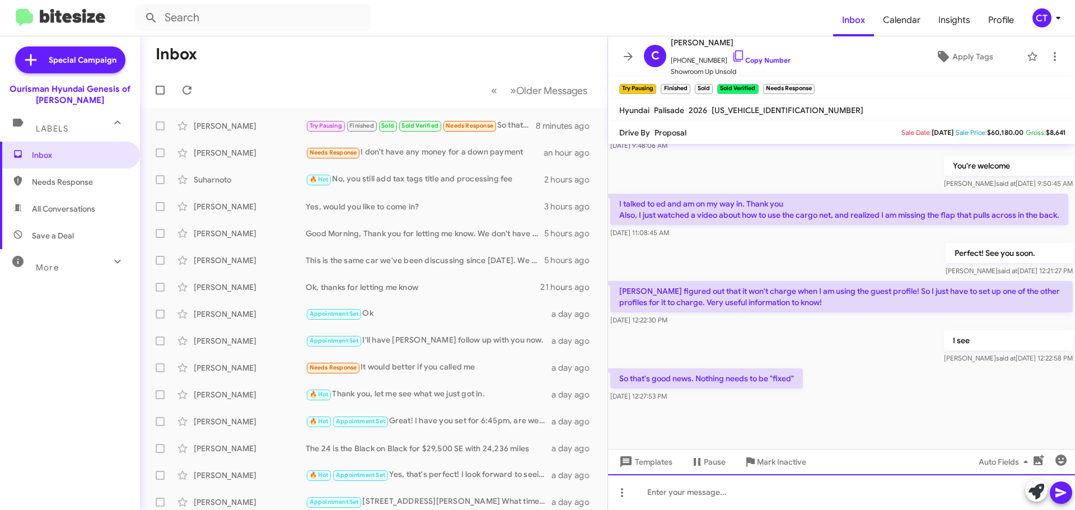
click at [710, 495] on div at bounding box center [841, 492] width 467 height 36
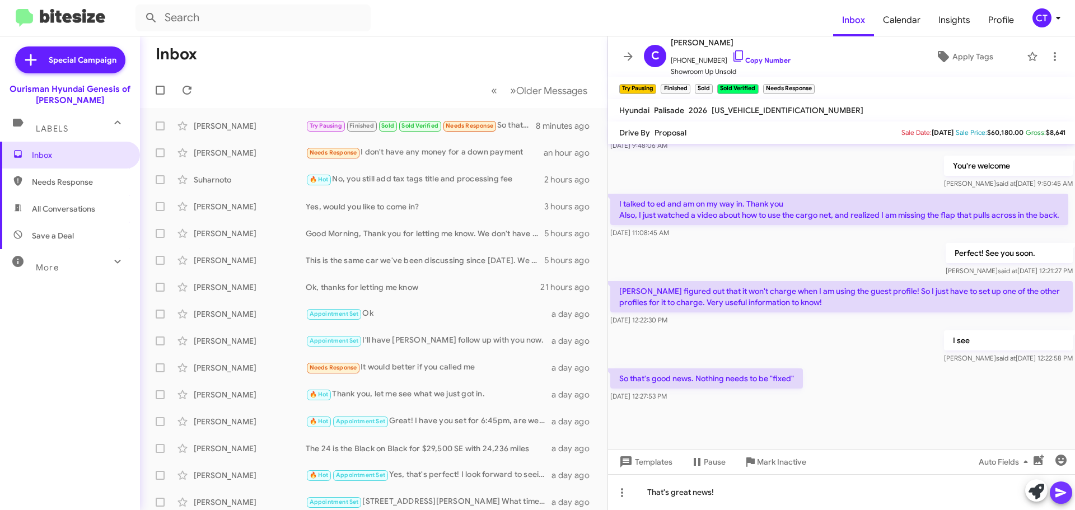
click at [1066, 493] on icon at bounding box center [1060, 492] width 13 height 13
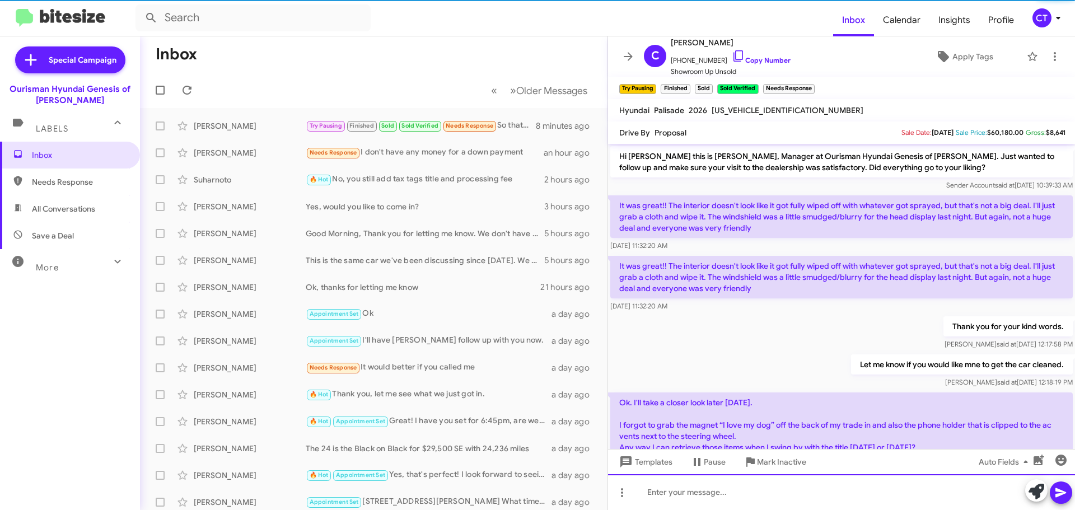
scroll to position [56, 0]
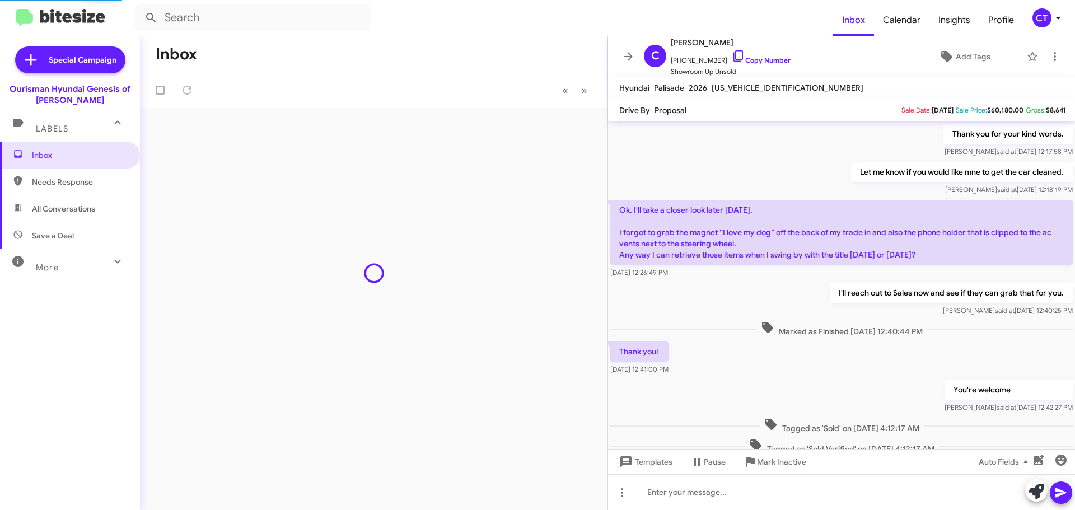
scroll to position [561, 0]
